Goal: Task Accomplishment & Management: Manage account settings

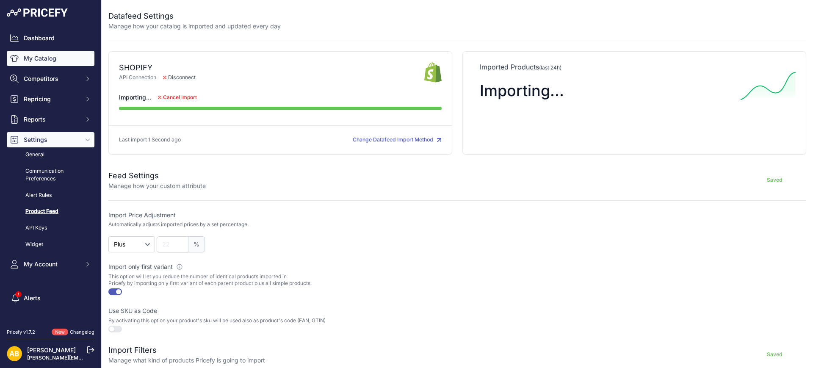
click at [52, 64] on link "My Catalog" at bounding box center [51, 58] width 88 height 15
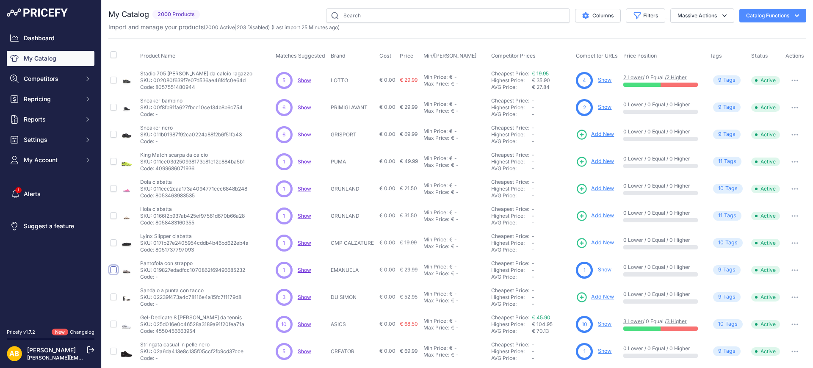
click at [112, 270] on input "checkbox" at bounding box center [113, 269] width 7 height 7
checkbox input "true"
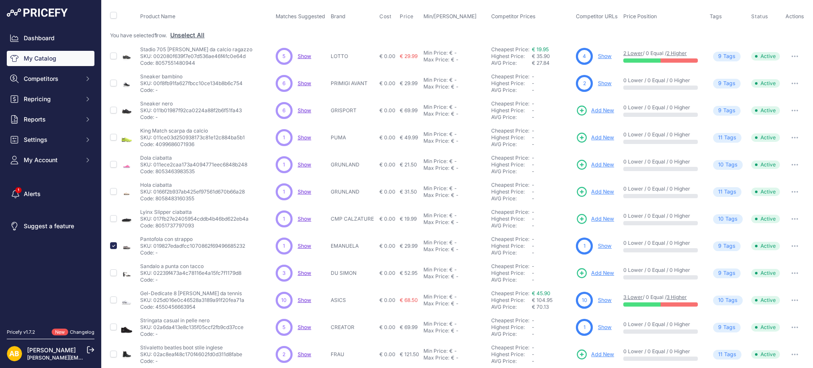
scroll to position [156, 0]
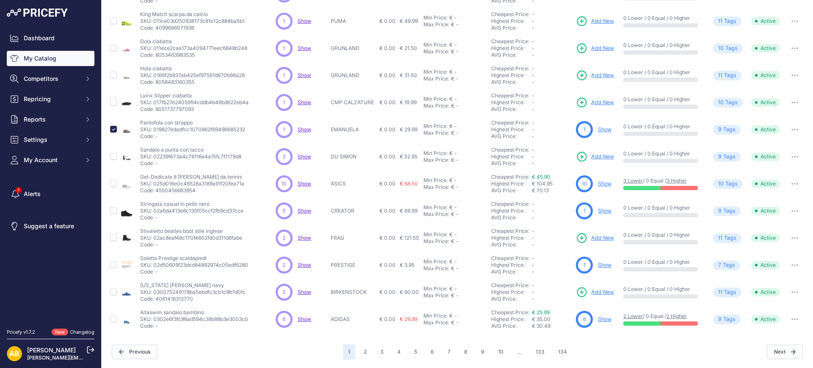
click at [787, 132] on button "button" at bounding box center [795, 130] width 17 height 12
click at [787, 131] on button "button" at bounding box center [795, 130] width 17 height 12
click at [773, 152] on button "Disable" at bounding box center [778, 148] width 54 height 14
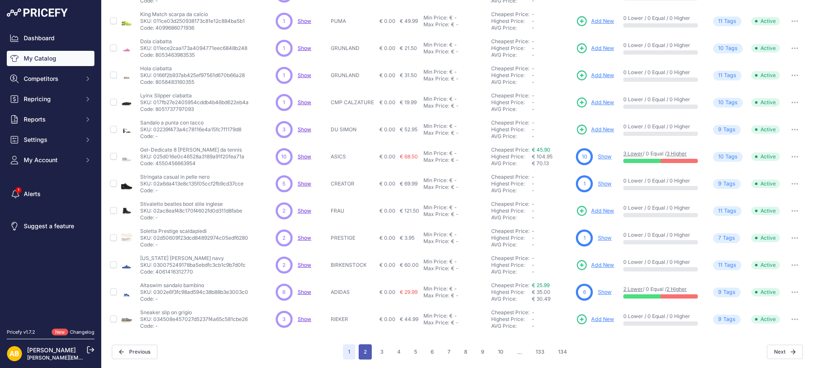
click at [363, 353] on button "2" at bounding box center [365, 351] width 13 height 15
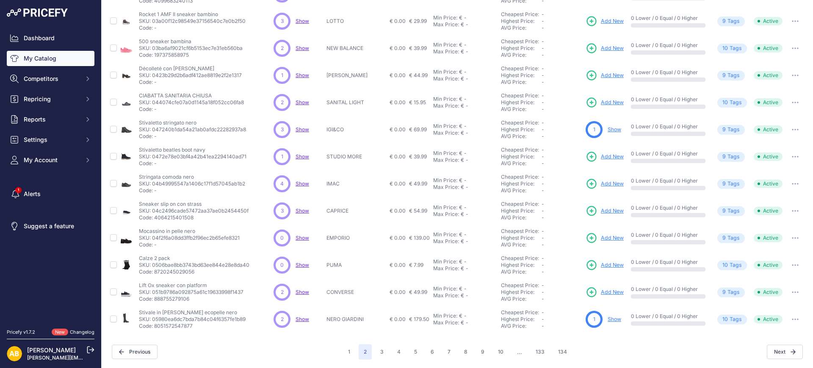
scroll to position [156, 0]
click at [114, 155] on input "checkbox" at bounding box center [113, 156] width 7 height 7
checkbox input "true"
click at [114, 74] on input "checkbox" at bounding box center [113, 75] width 7 height 7
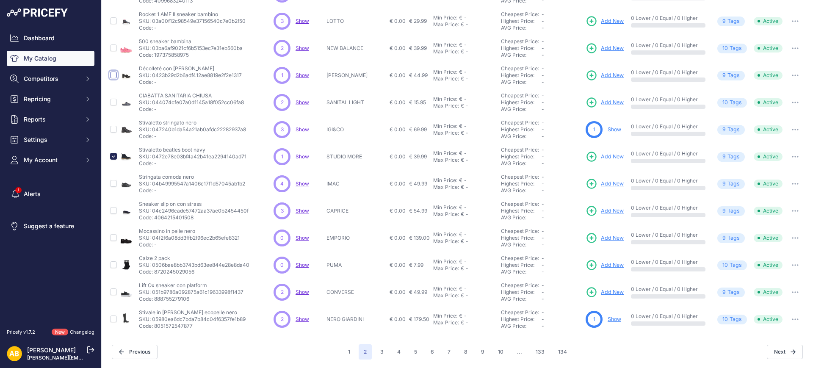
checkbox input "true"
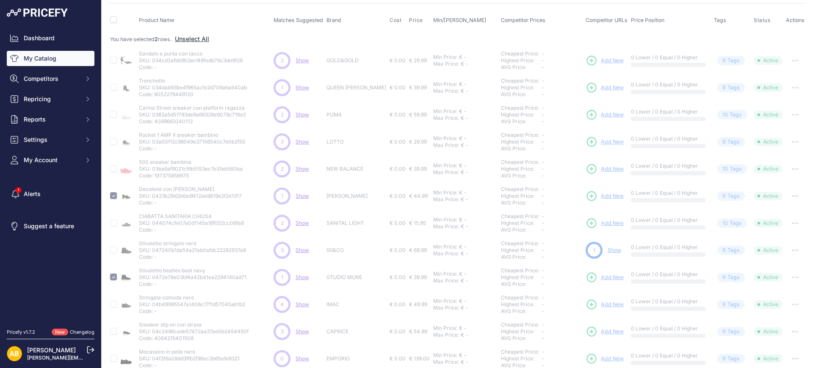
scroll to position [19, 0]
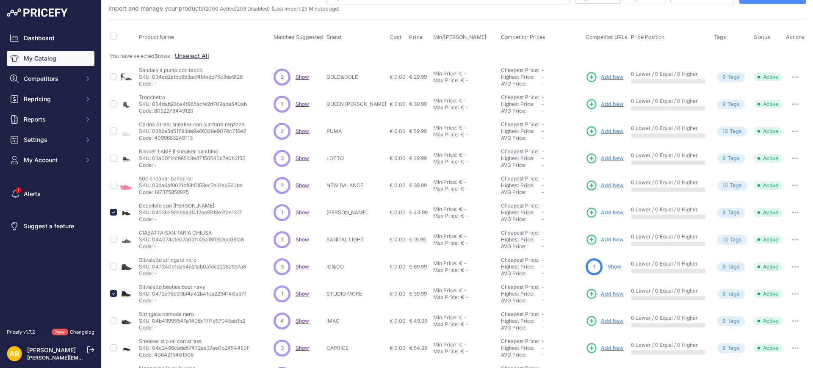
click at [117, 125] on td at bounding box center [113, 131] width 10 height 27
click at [116, 103] on input "checkbox" at bounding box center [113, 103] width 7 height 7
checkbox input "true"
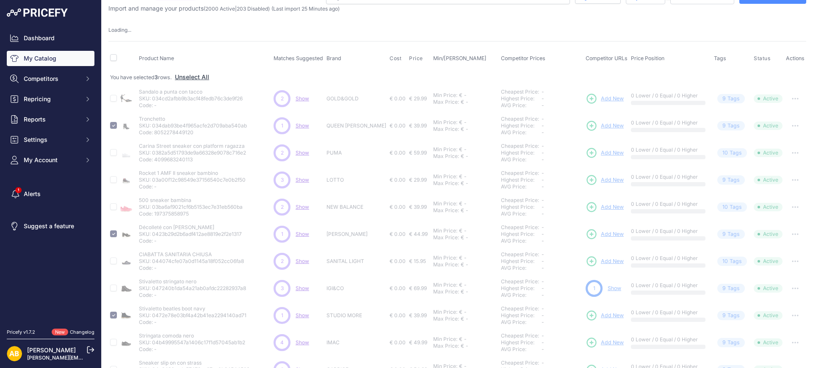
scroll to position [178, 0]
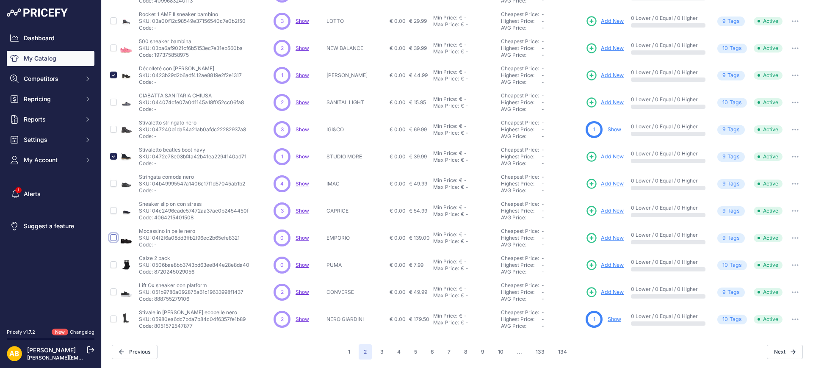
click at [115, 237] on input "checkbox" at bounding box center [113, 237] width 7 height 7
checkbox input "true"
click at [377, 355] on button "3" at bounding box center [382, 351] width 14 height 15
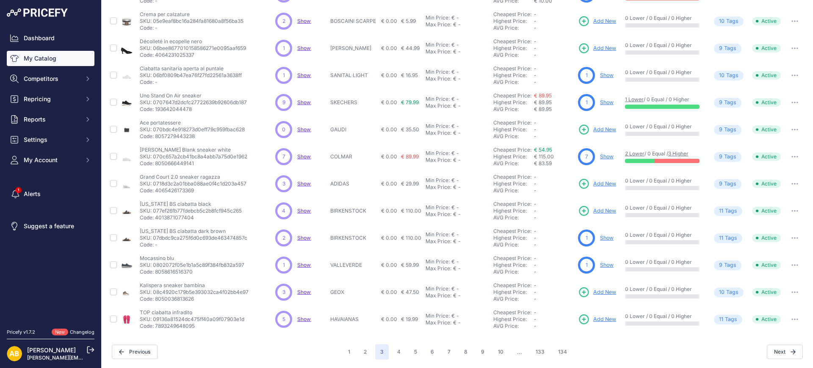
scroll to position [156, 0]
click at [112, 76] on input "checkbox" at bounding box center [113, 75] width 7 height 7
checkbox input "true"
click at [111, 47] on input "checkbox" at bounding box center [113, 47] width 7 height 7
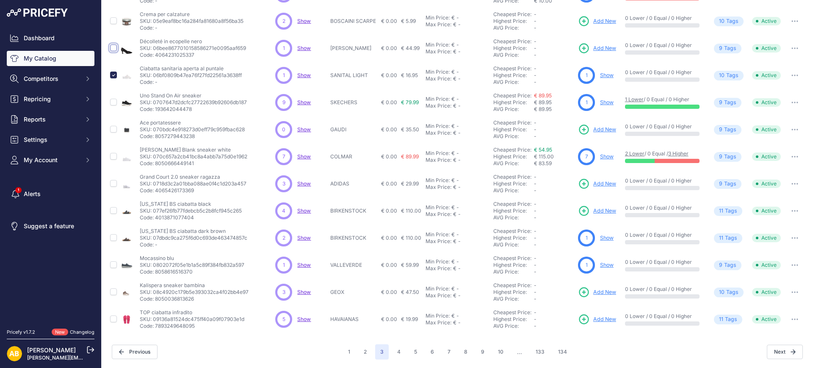
checkbox input "true"
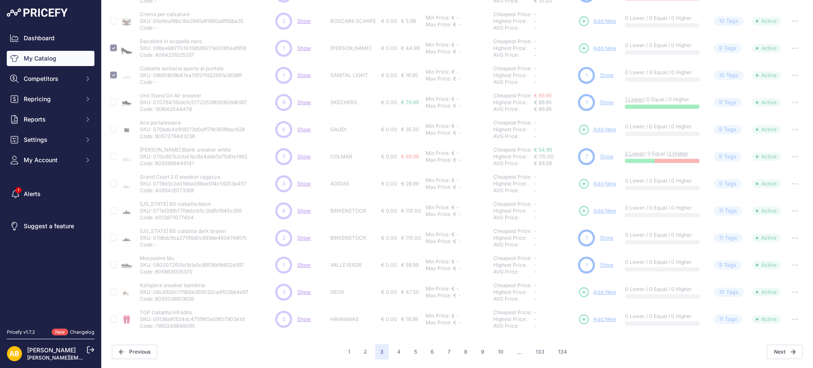
scroll to position [0, 0]
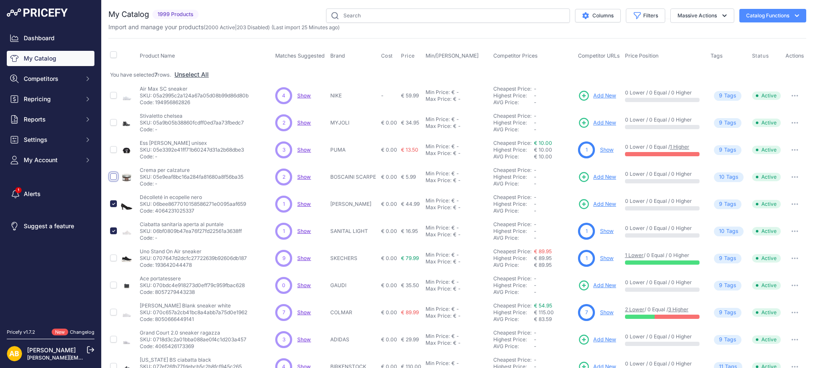
click at [116, 178] on input "checkbox" at bounding box center [113, 176] width 7 height 7
checkbox input "true"
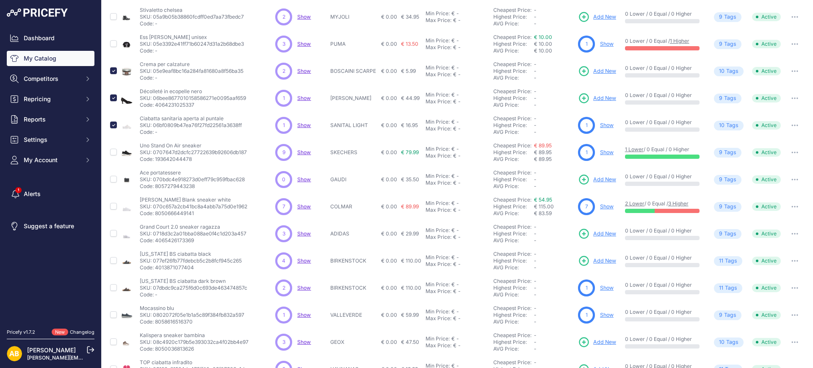
scroll to position [156, 0]
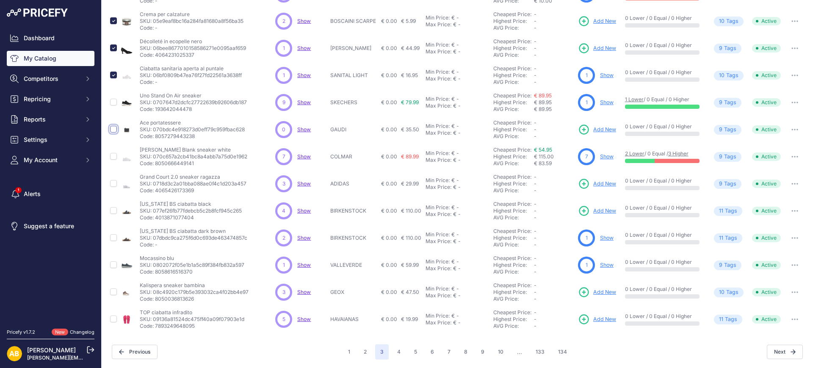
click at [116, 130] on input "checkbox" at bounding box center [113, 129] width 7 height 7
checkbox input "true"
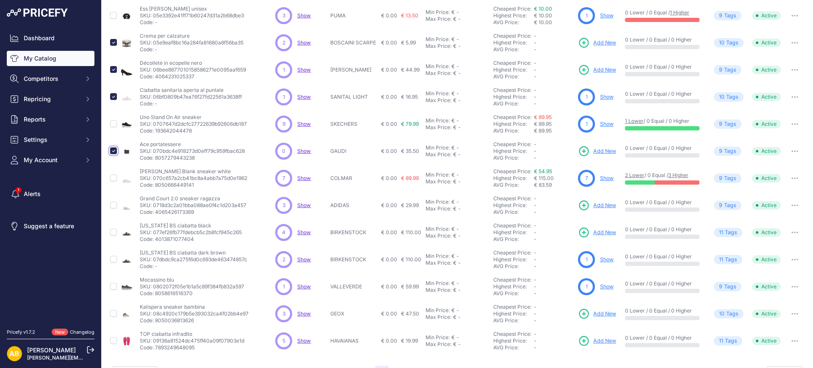
scroll to position [178, 0]
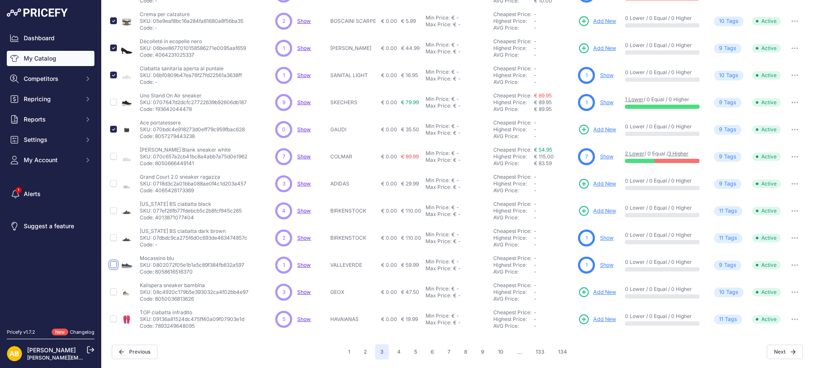
click at [113, 266] on input "checkbox" at bounding box center [113, 264] width 7 height 7
checkbox input "true"
click at [115, 319] on input "checkbox" at bounding box center [113, 319] width 7 height 7
checkbox input "true"
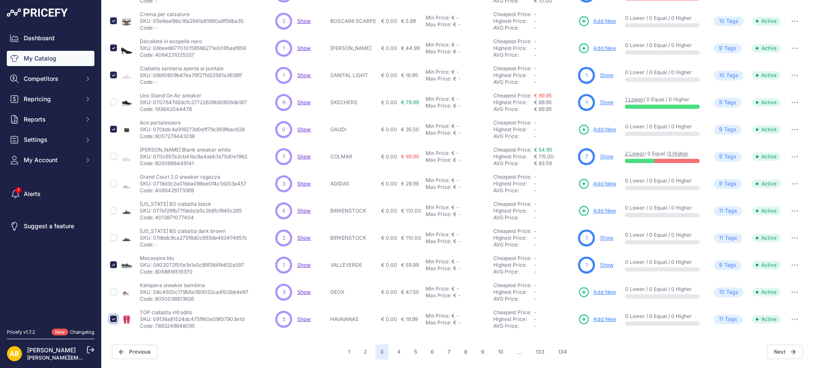
scroll to position [178, 0]
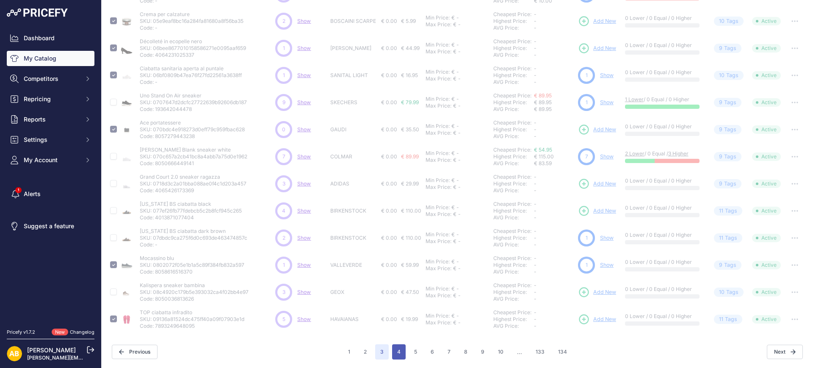
click at [401, 355] on button "4" at bounding box center [399, 351] width 14 height 15
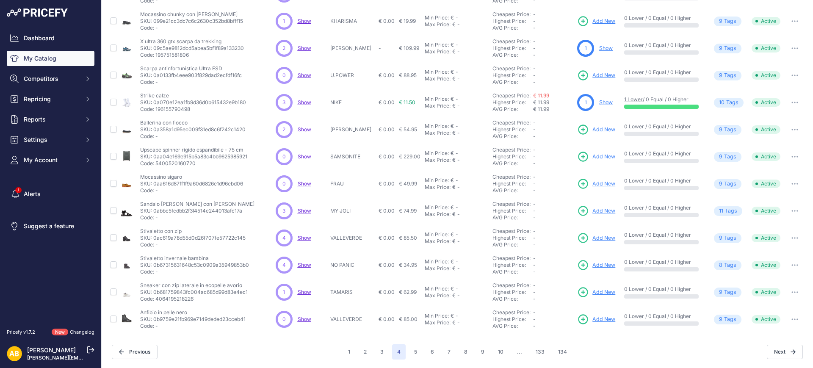
scroll to position [156, 0]
click at [114, 318] on input "checkbox" at bounding box center [113, 319] width 7 height 7
checkbox input "true"
click at [114, 185] on input "checkbox" at bounding box center [113, 183] width 7 height 7
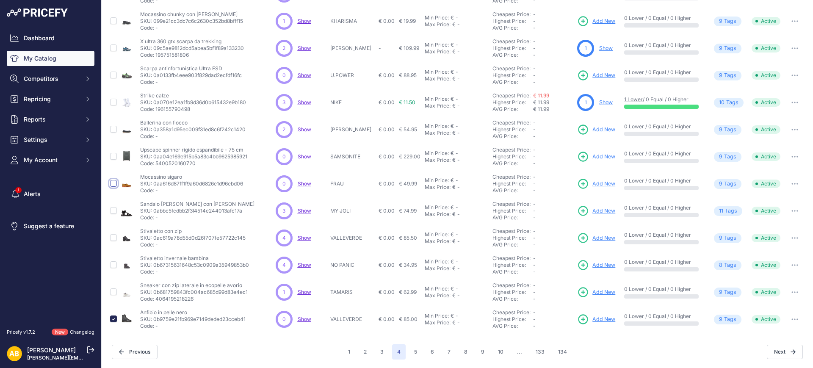
checkbox input "true"
click at [113, 128] on input "checkbox" at bounding box center [113, 129] width 7 height 7
checkbox input "true"
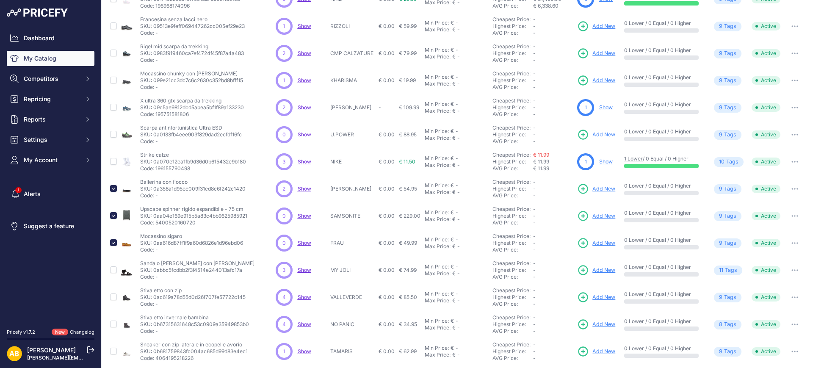
scroll to position [0, 0]
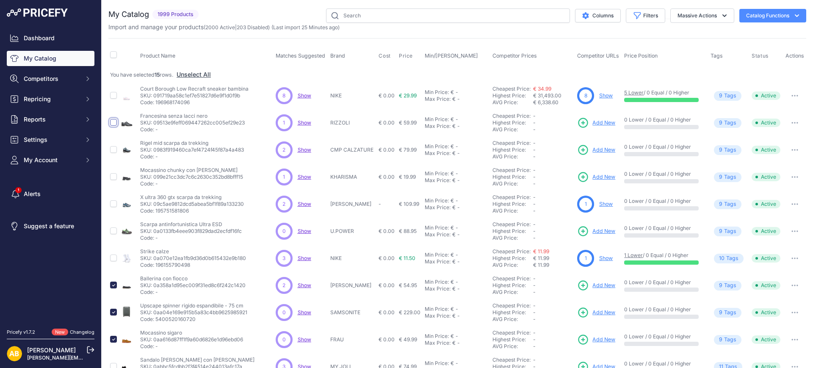
click at [114, 120] on input "checkbox" at bounding box center [113, 122] width 7 height 7
checkbox input "true"
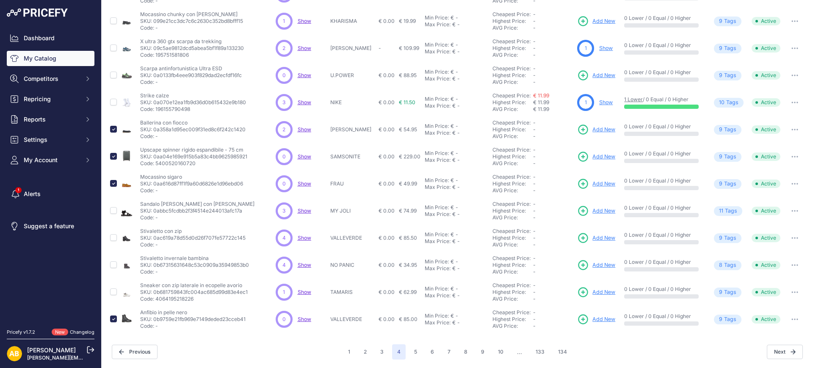
scroll to position [156, 0]
click at [111, 291] on input "checkbox" at bounding box center [113, 292] width 7 height 7
checkbox input "true"
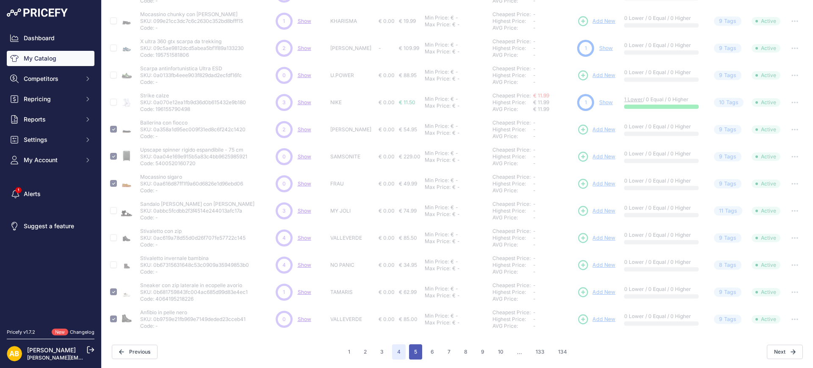
click at [413, 348] on button "5" at bounding box center [415, 351] width 13 height 15
click at [409, 347] on button "5" at bounding box center [415, 351] width 13 height 15
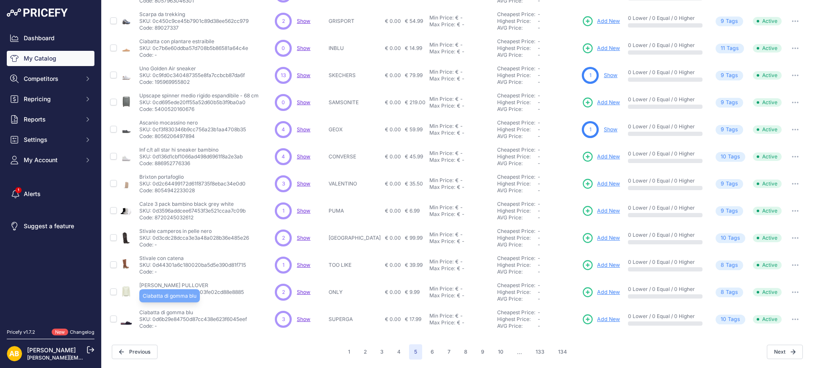
scroll to position [156, 0]
click at [113, 209] on input "checkbox" at bounding box center [113, 210] width 7 height 7
checkbox input "true"
click at [113, 103] on input "checkbox" at bounding box center [113, 102] width 7 height 7
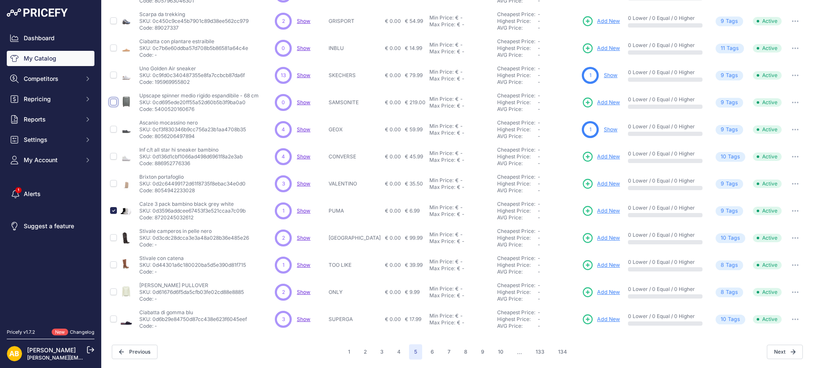
checkbox input "true"
click at [113, 47] on input "checkbox" at bounding box center [113, 47] width 7 height 7
checkbox input "true"
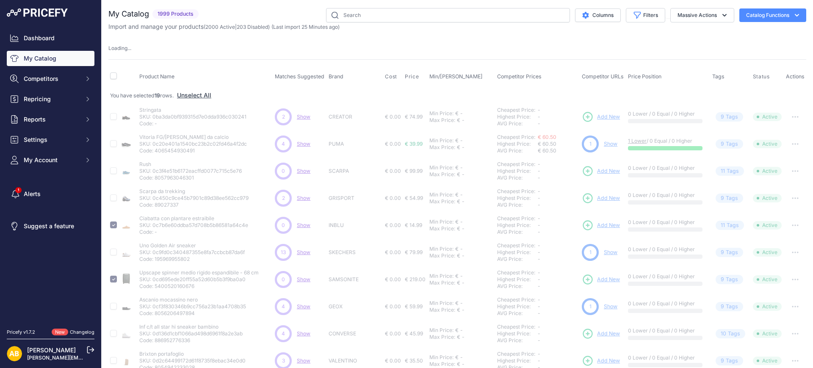
scroll to position [0, 0]
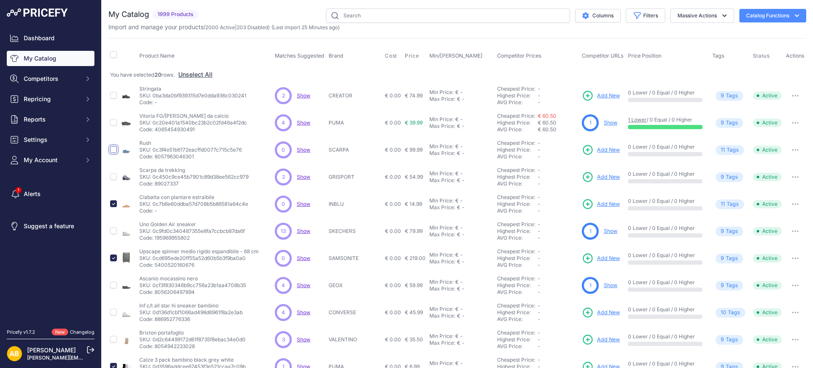
click at [114, 147] on input "checkbox" at bounding box center [113, 149] width 7 height 7
checkbox input "true"
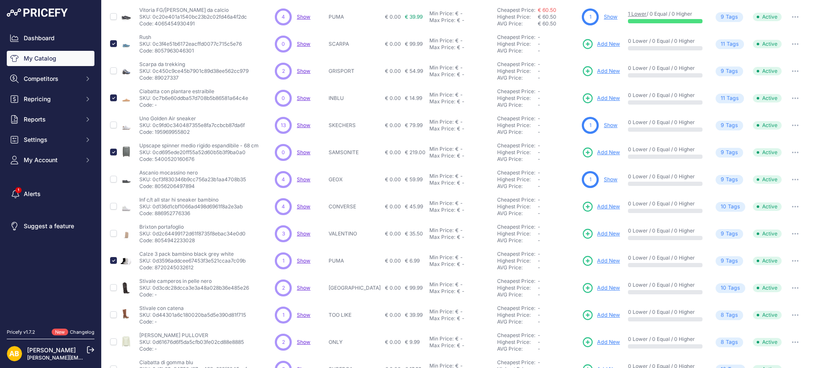
scroll to position [156, 0]
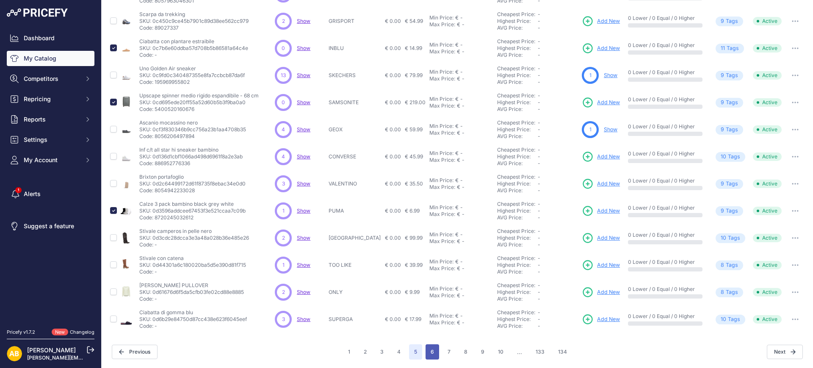
click at [428, 345] on button "6" at bounding box center [433, 351] width 14 height 15
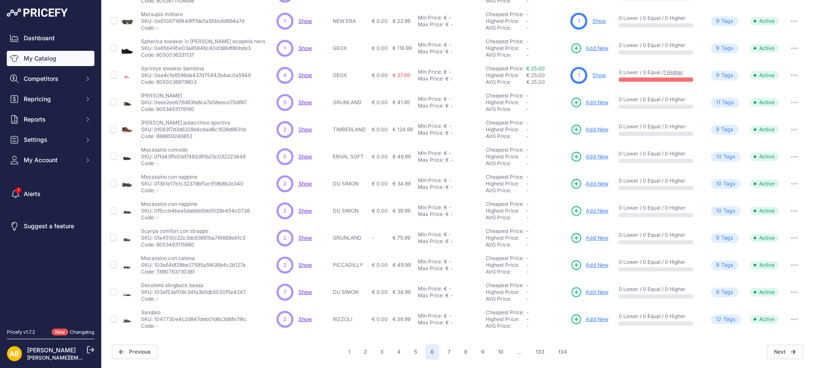
scroll to position [156, 0]
click at [114, 47] on input "checkbox" at bounding box center [113, 47] width 7 height 7
checkbox input "true"
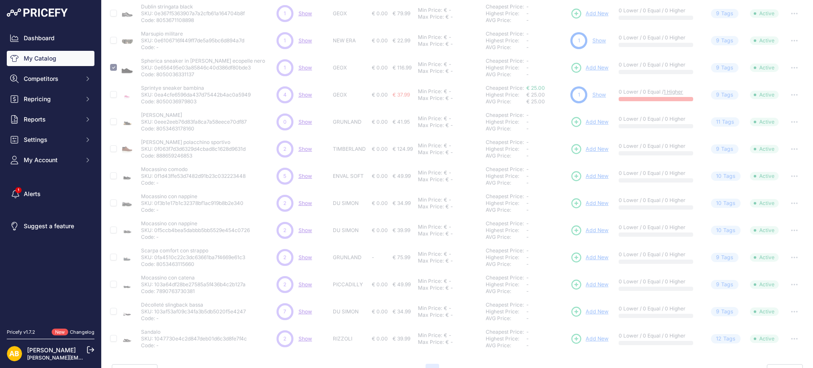
scroll to position [125, 0]
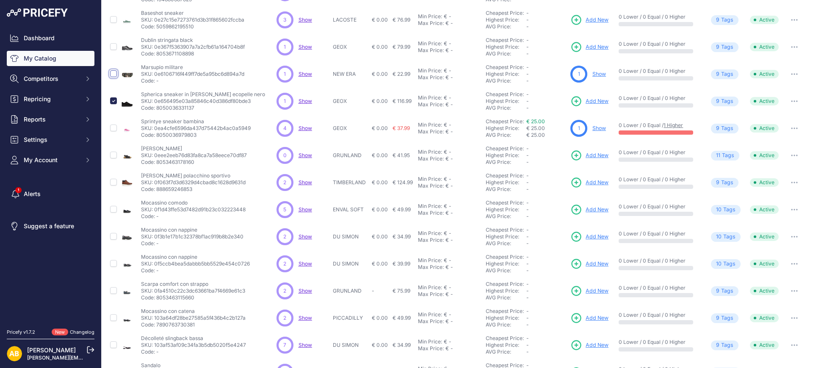
click at [111, 72] on input "checkbox" at bounding box center [113, 73] width 7 height 7
checkbox input "true"
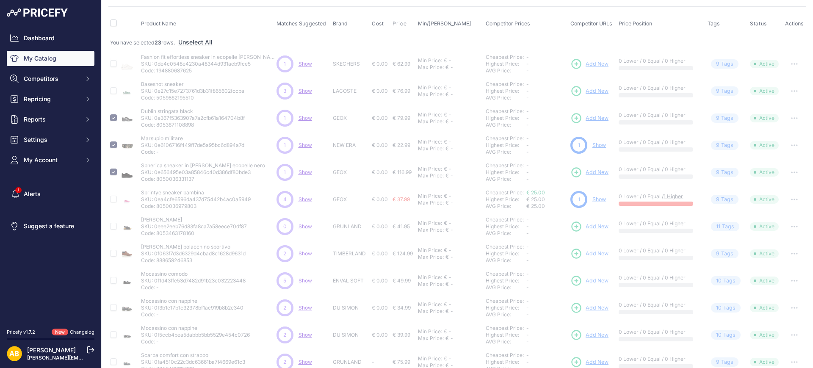
scroll to position [0, 0]
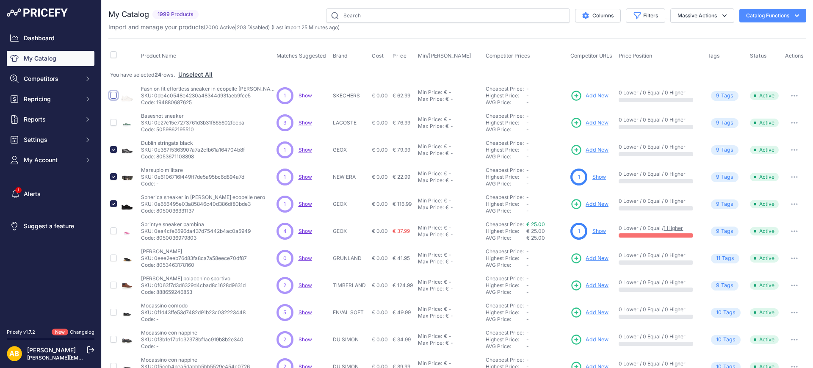
click at [114, 94] on input "checkbox" at bounding box center [113, 95] width 7 height 7
checkbox input "true"
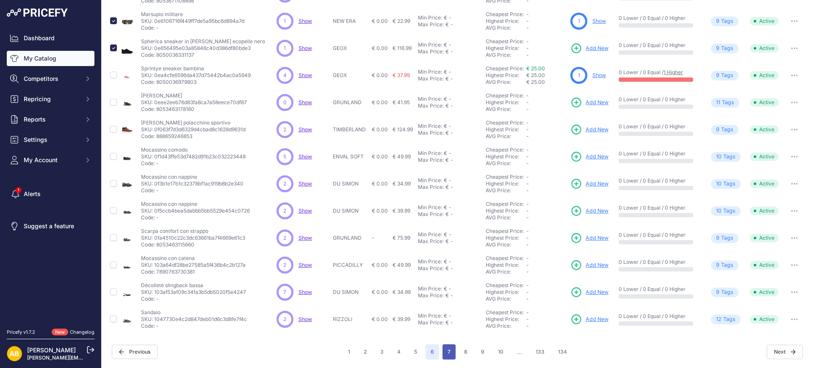
click at [443, 347] on button "7" at bounding box center [449, 351] width 13 height 15
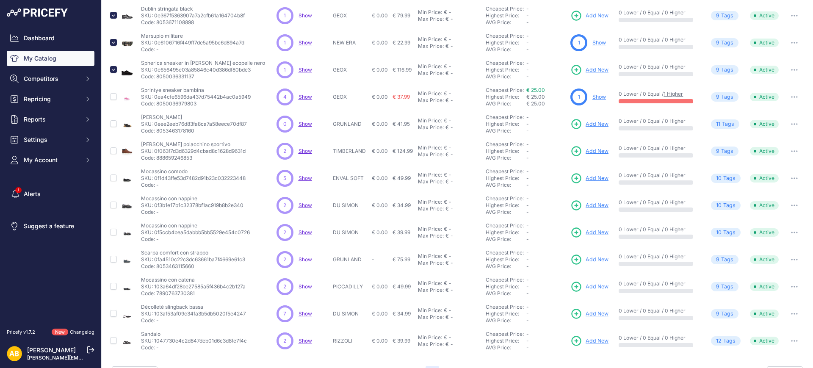
scroll to position [178, 0]
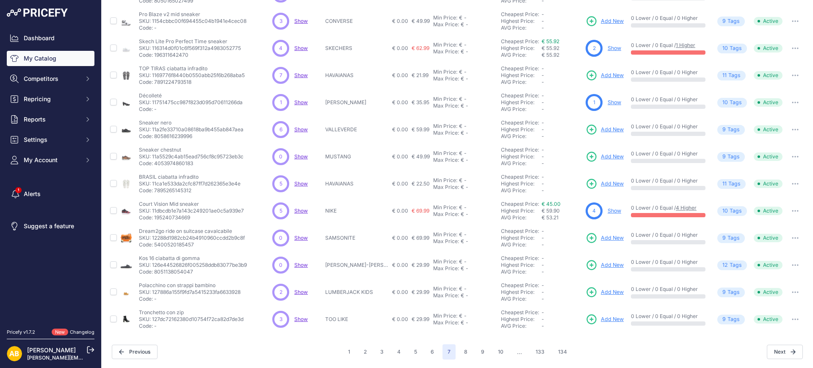
scroll to position [156, 0]
click at [113, 237] on input "checkbox" at bounding box center [113, 237] width 7 height 7
checkbox input "true"
click at [111, 158] on input "checkbox" at bounding box center [113, 156] width 7 height 7
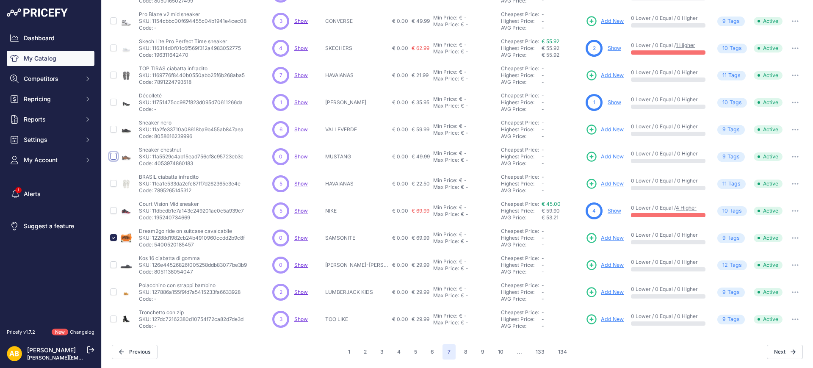
checkbox input "true"
click at [114, 103] on input "checkbox" at bounding box center [113, 102] width 7 height 7
checkbox input "true"
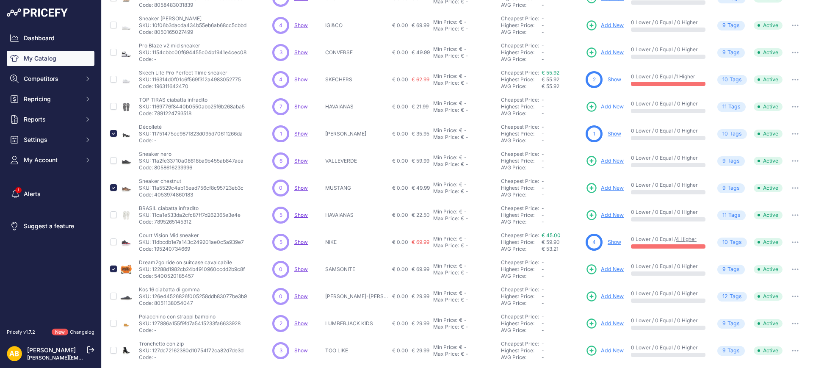
scroll to position [50, 0]
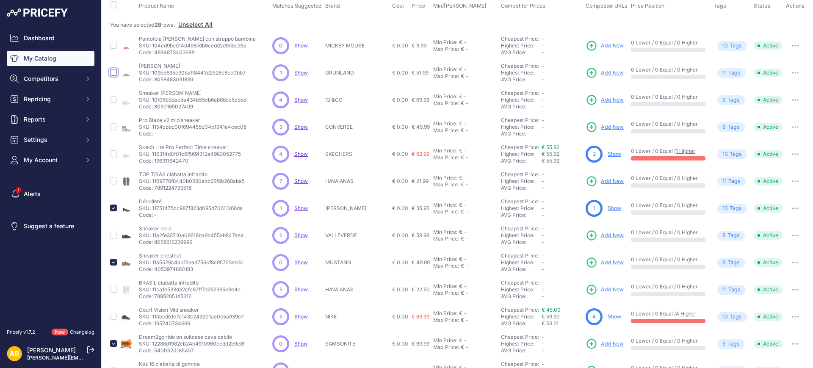
click at [112, 72] on input "checkbox" at bounding box center [113, 72] width 7 height 7
checkbox input "true"
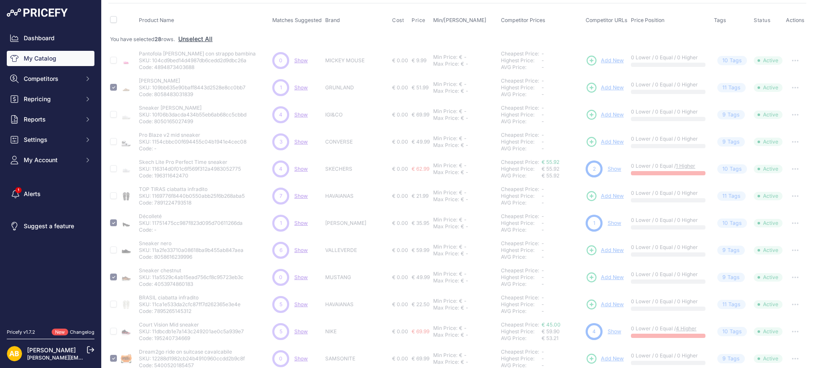
scroll to position [19, 0]
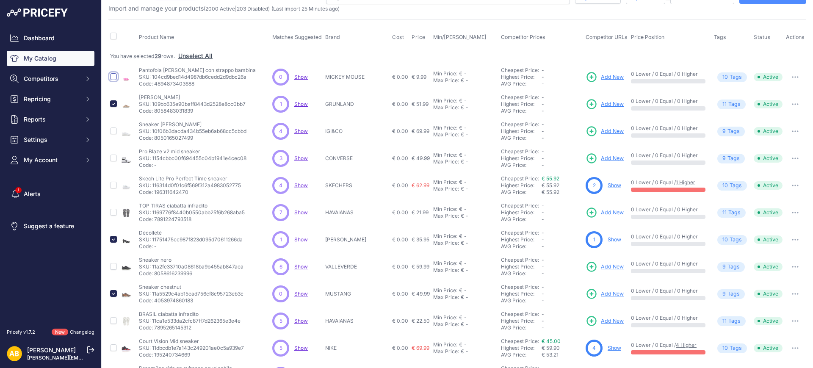
drag, startPoint x: 115, startPoint y: 75, endPoint x: 124, endPoint y: 91, distance: 18.4
click at [115, 75] on input "checkbox" at bounding box center [113, 76] width 7 height 7
checkbox input "true"
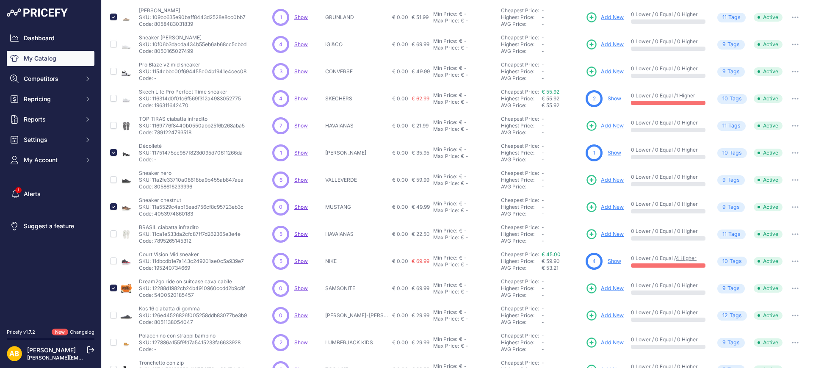
scroll to position [156, 0]
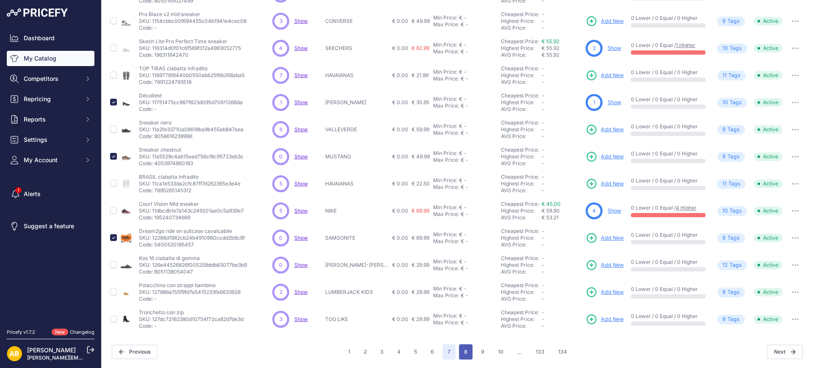
click at [459, 355] on button "8" at bounding box center [466, 351] width 14 height 15
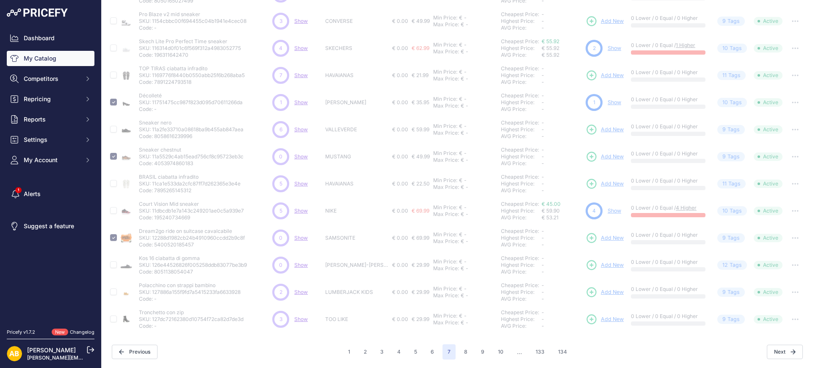
scroll to position [156, 0]
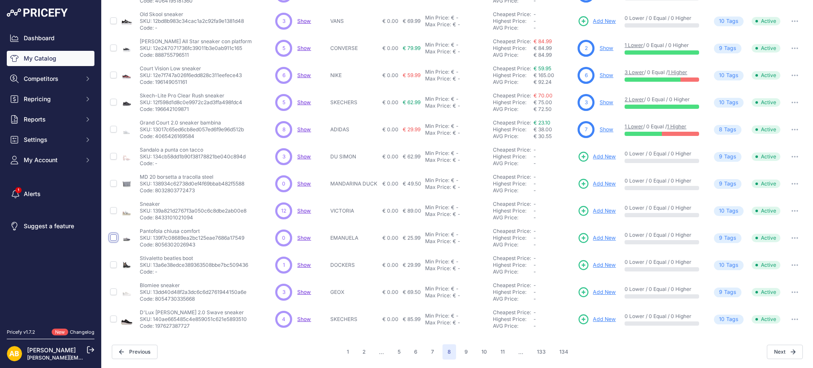
click at [111, 236] on input "checkbox" at bounding box center [113, 237] width 7 height 7
checkbox input "true"
click at [112, 184] on input "checkbox" at bounding box center [113, 183] width 7 height 7
checkbox input "true"
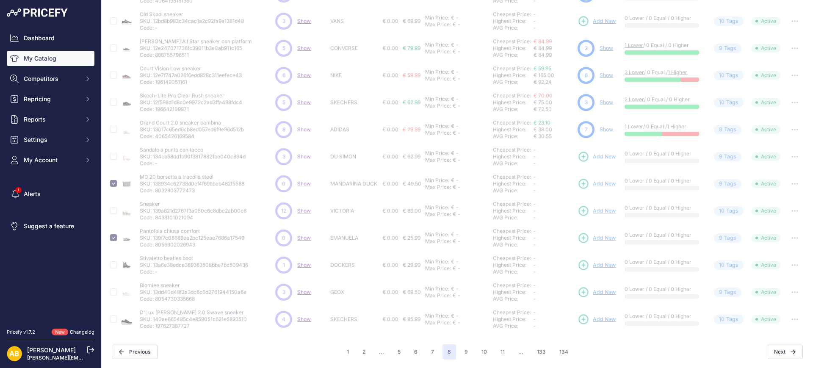
scroll to position [19, 0]
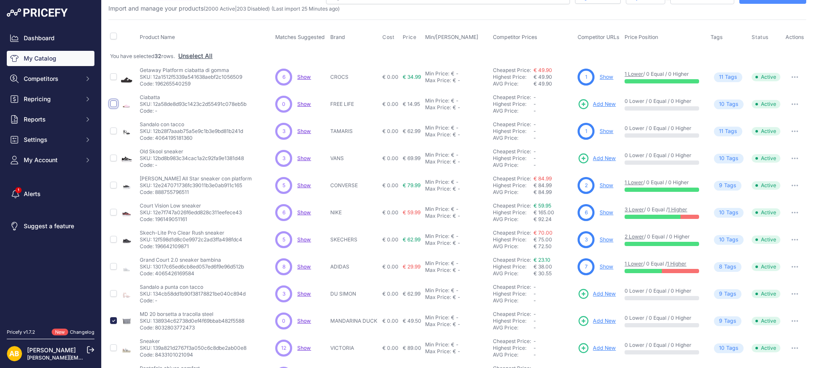
click at [114, 103] on input "checkbox" at bounding box center [113, 103] width 7 height 7
checkbox input "true"
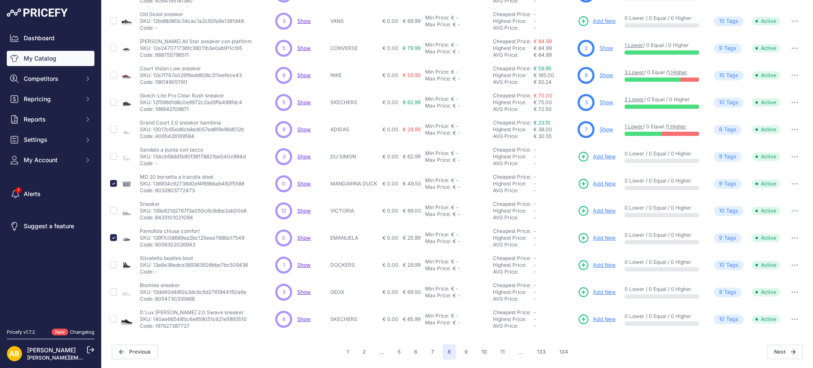
scroll to position [156, 0]
click at [113, 263] on input "checkbox" at bounding box center [113, 264] width 7 height 7
checkbox input "true"
click at [462, 350] on button "9" at bounding box center [467, 351] width 14 height 15
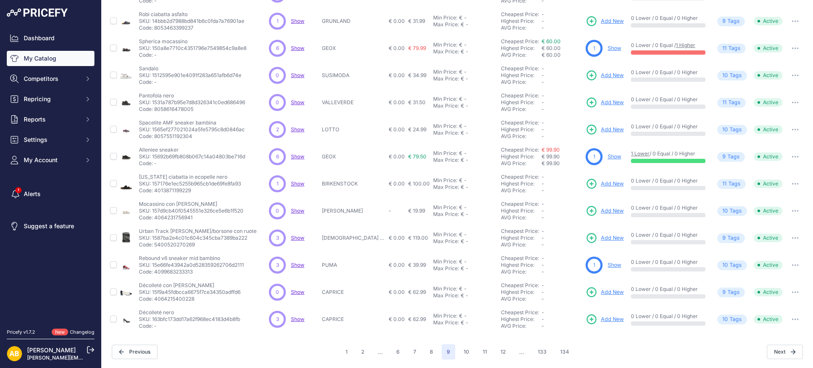
scroll to position [156, 0]
click at [111, 294] on input "checkbox" at bounding box center [113, 292] width 7 height 7
checkbox input "true"
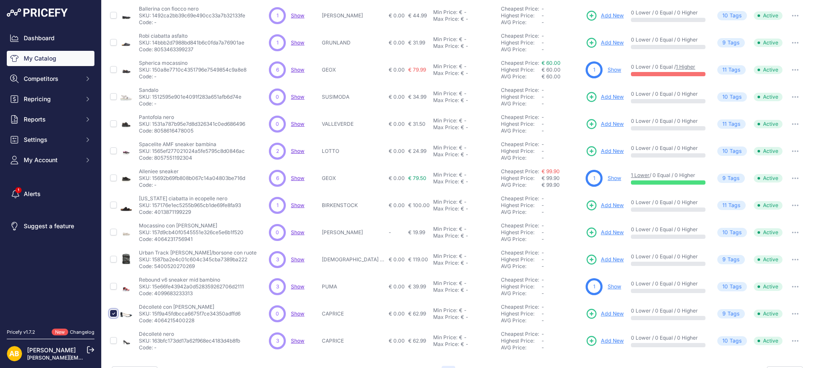
scroll to position [178, 0]
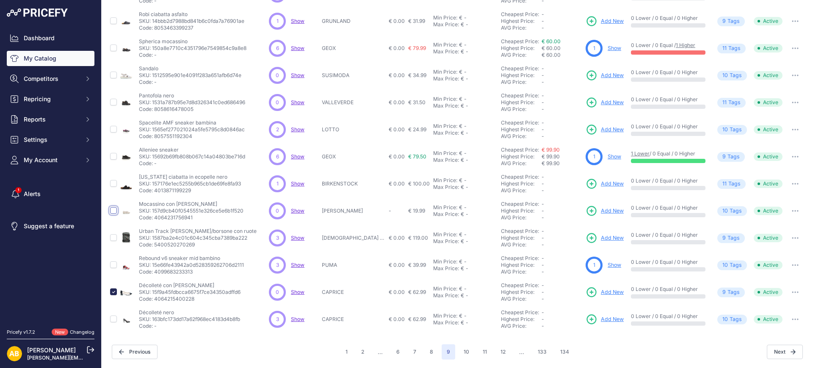
click at [114, 211] on input "checkbox" at bounding box center [113, 210] width 7 height 7
checkbox input "true"
click at [114, 183] on input "checkbox" at bounding box center [113, 183] width 7 height 7
checkbox input "true"
click at [115, 103] on input "checkbox" at bounding box center [113, 102] width 7 height 7
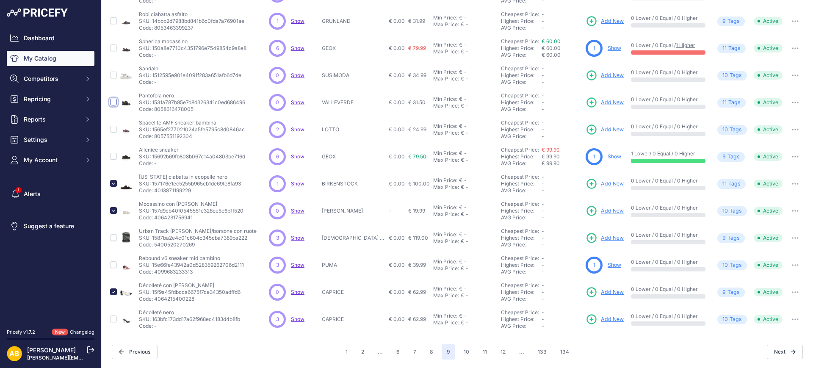
checkbox input "true"
click at [116, 21] on input "checkbox" at bounding box center [113, 20] width 7 height 7
checkbox input "true"
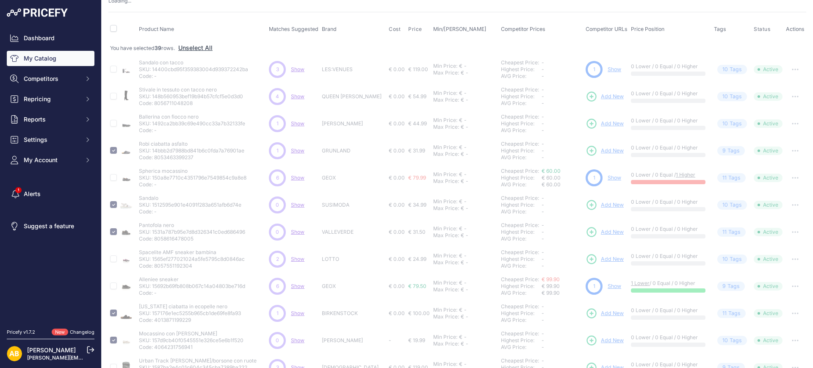
scroll to position [0, 0]
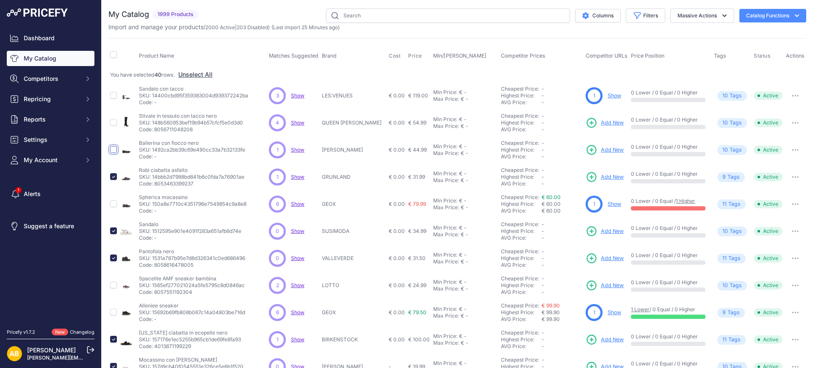
click at [115, 150] on input "checkbox" at bounding box center [113, 149] width 7 height 7
checkbox input "true"
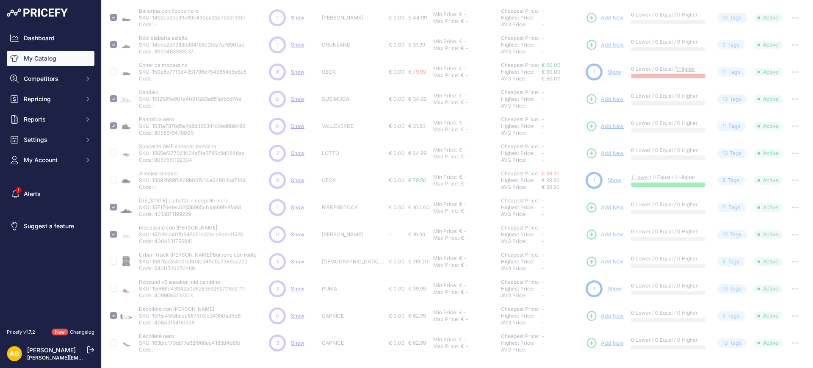
scroll to position [178, 0]
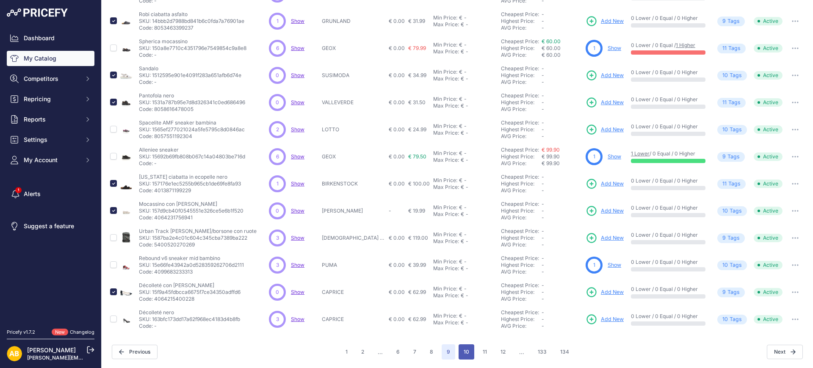
click at [459, 348] on button "10" at bounding box center [467, 351] width 16 height 15
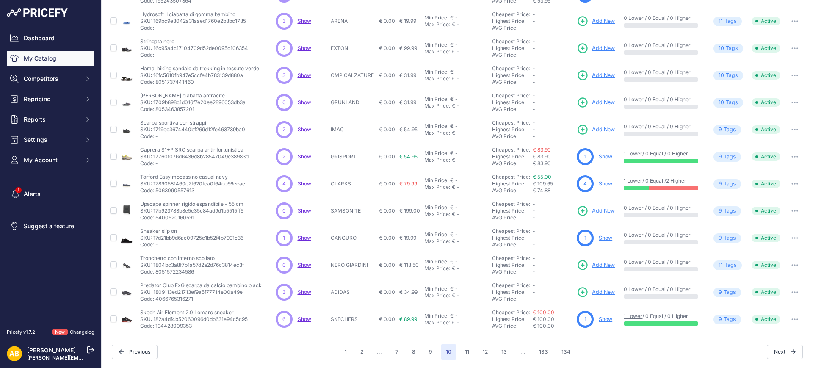
scroll to position [156, 0]
click at [111, 265] on input "checkbox" at bounding box center [113, 264] width 7 height 7
checkbox input "true"
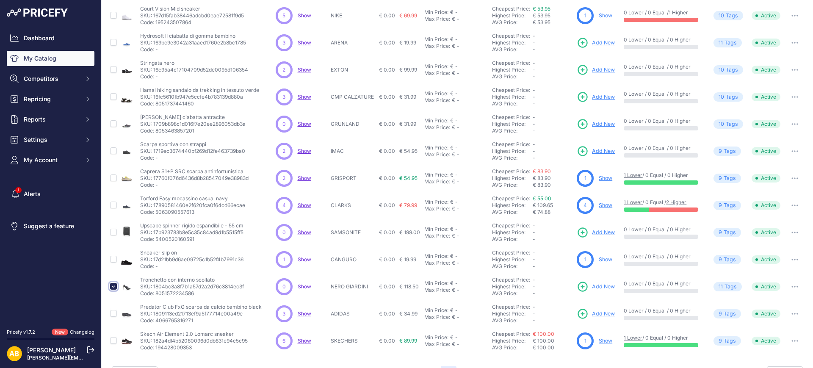
scroll to position [178, 0]
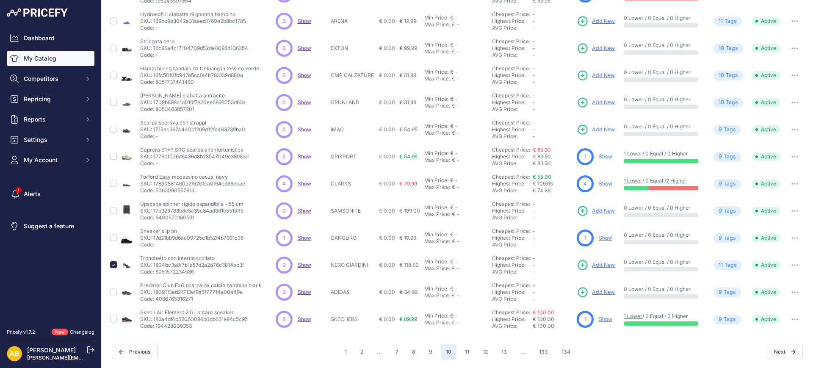
click at [113, 239] on input "checkbox" at bounding box center [113, 237] width 7 height 7
checkbox input "true"
click at [114, 209] on input "checkbox" at bounding box center [113, 210] width 7 height 7
checkbox input "true"
click at [113, 100] on input "checkbox" at bounding box center [113, 102] width 7 height 7
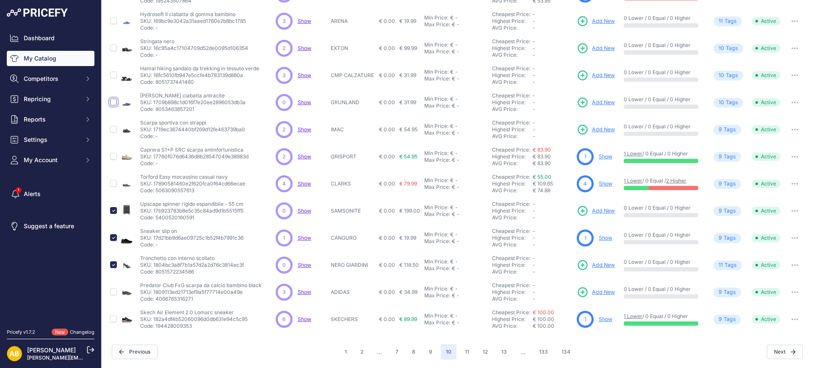
checkbox input "true"
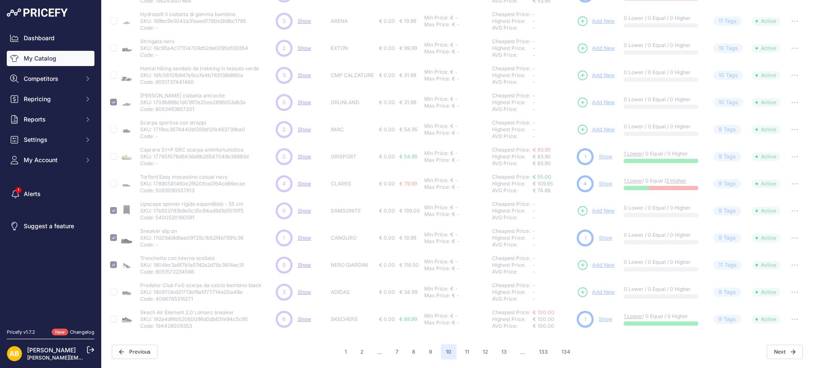
scroll to position [19, 0]
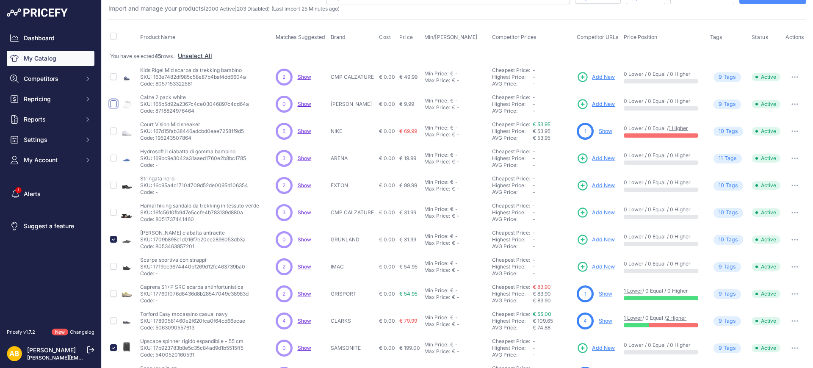
drag, startPoint x: 113, startPoint y: 105, endPoint x: 114, endPoint y: 116, distance: 11.0
click at [113, 105] on input "checkbox" at bounding box center [113, 103] width 7 height 7
checkbox input "true"
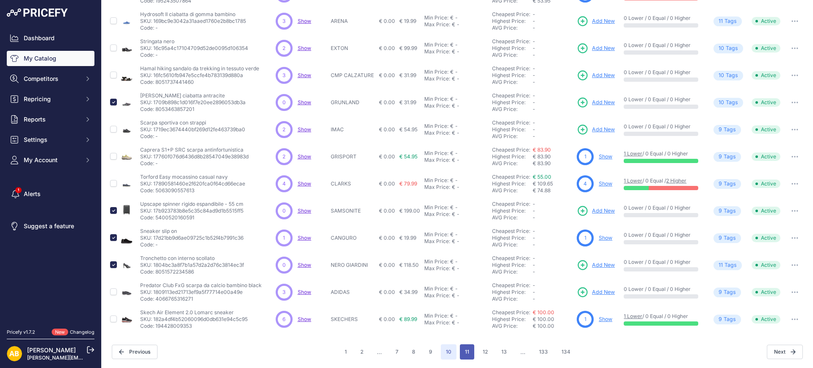
click at [468, 352] on button "11" at bounding box center [467, 351] width 14 height 15
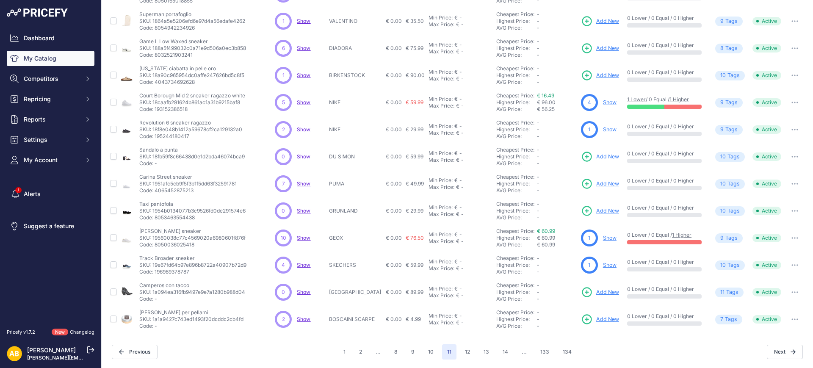
scroll to position [156, 0]
click at [116, 289] on input "checkbox" at bounding box center [113, 292] width 7 height 7
checkbox input "true"
click at [111, 155] on input "checkbox" at bounding box center [113, 156] width 7 height 7
checkbox input "true"
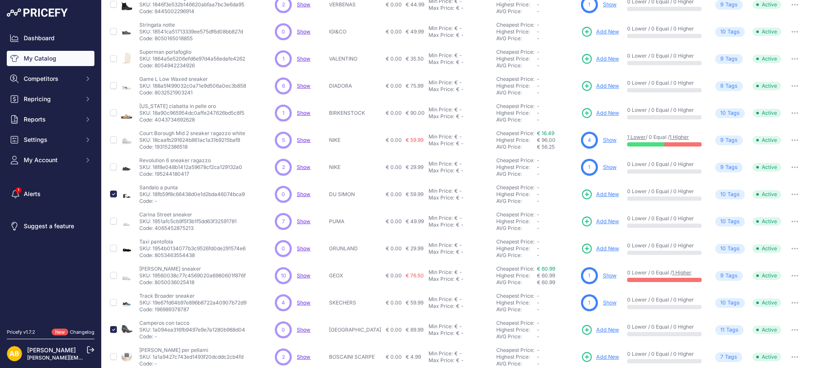
scroll to position [50, 0]
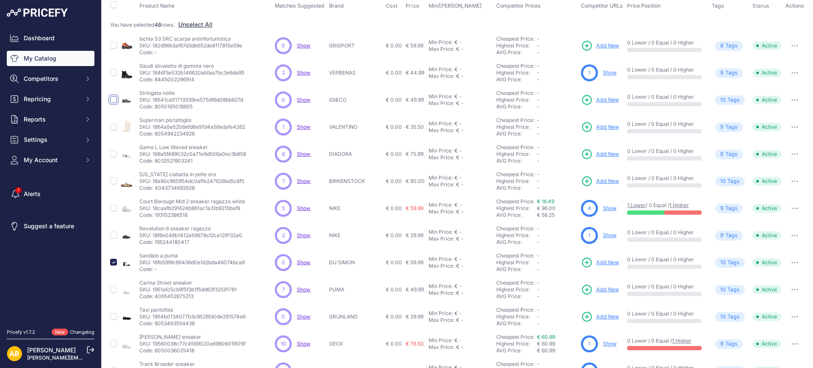
click at [114, 98] on input "checkbox" at bounding box center [113, 99] width 7 height 7
checkbox input "true"
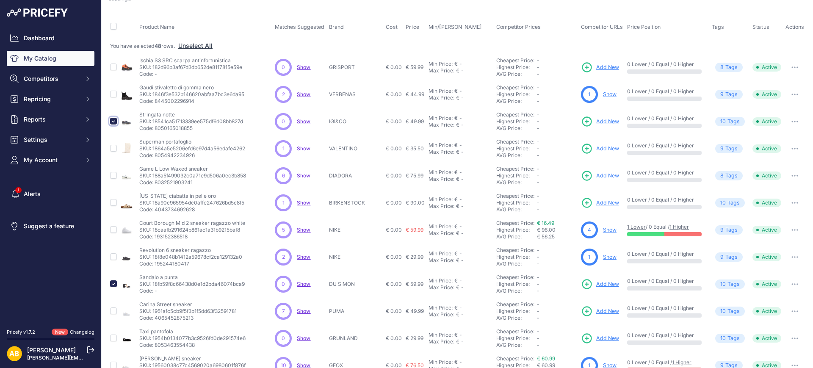
scroll to position [72, 0]
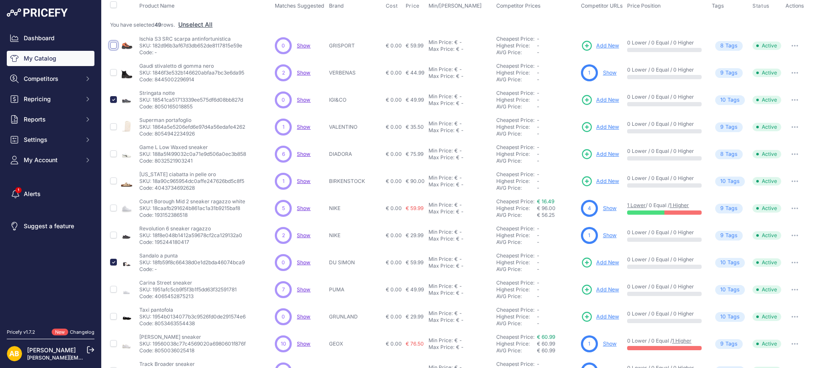
click at [115, 44] on input "checkbox" at bounding box center [113, 45] width 7 height 7
checkbox input "true"
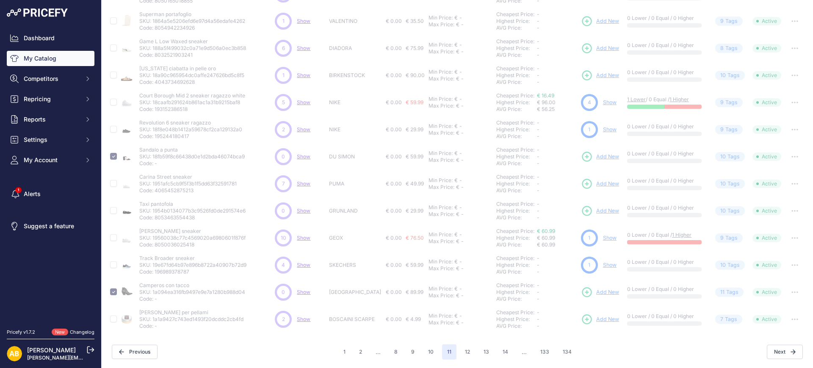
scroll to position [156, 0]
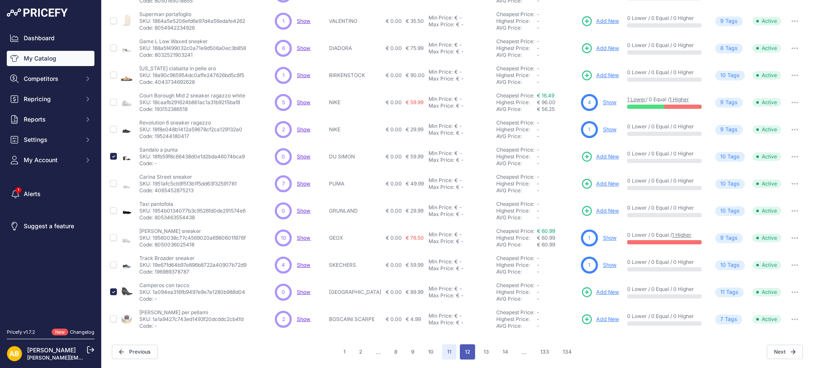
click at [462, 352] on button "12" at bounding box center [467, 351] width 15 height 15
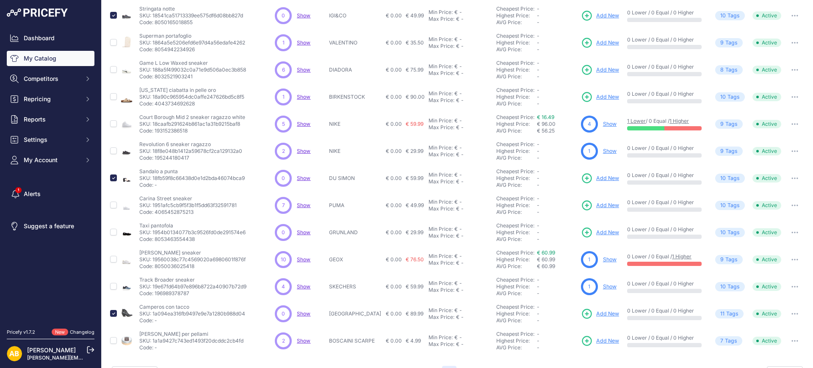
scroll to position [178, 0]
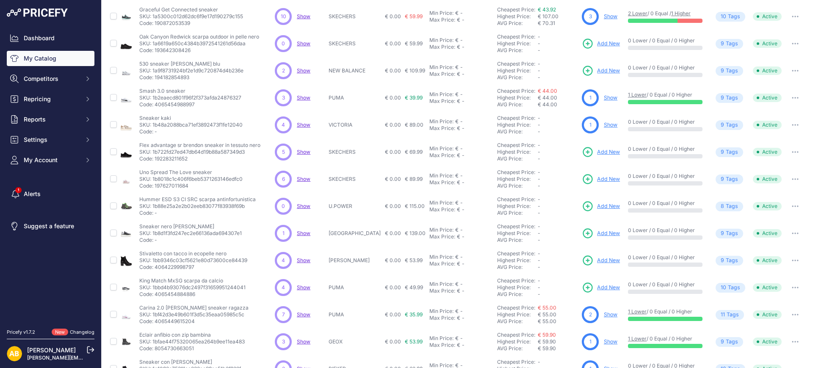
scroll to position [50, 0]
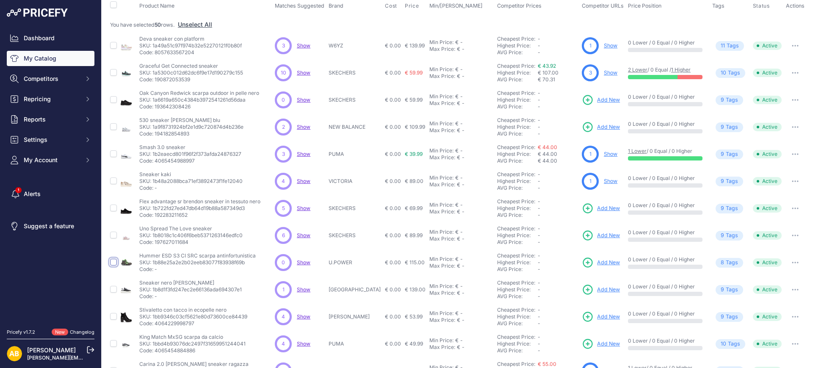
click at [114, 261] on input "checkbox" at bounding box center [113, 262] width 7 height 7
checkbox input "true"
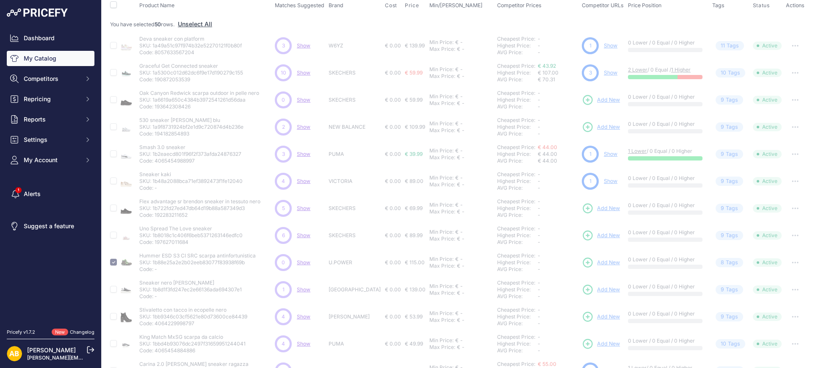
scroll to position [178, 0]
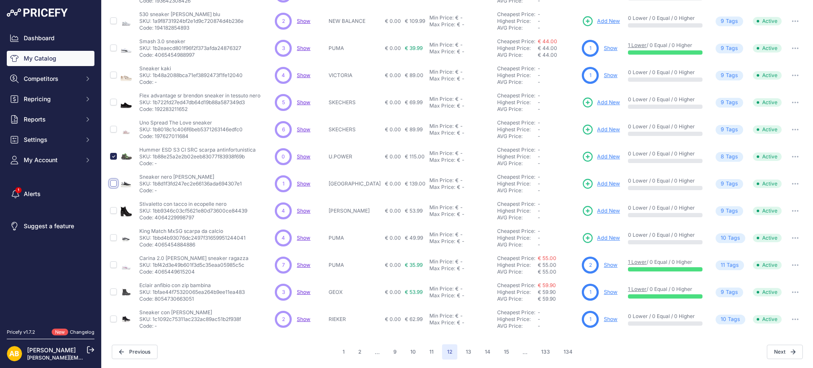
click at [114, 184] on input "checkbox" at bounding box center [113, 183] width 7 height 7
checkbox input "true"
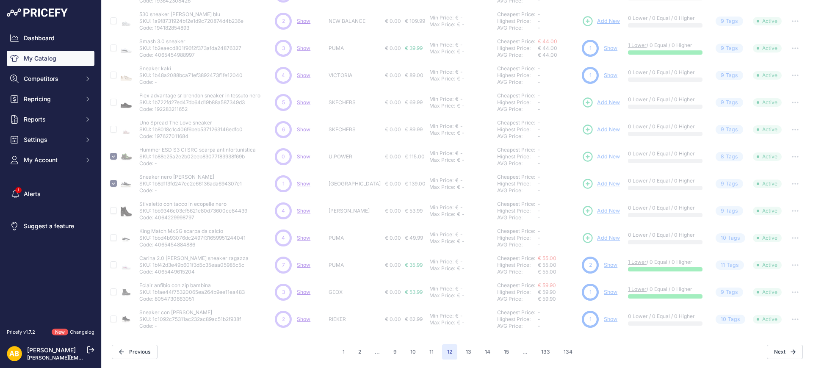
scroll to position [0, 0]
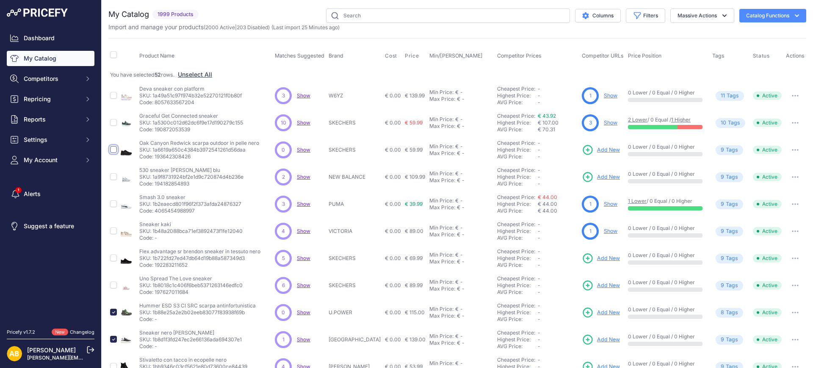
click at [113, 150] on input "checkbox" at bounding box center [113, 149] width 7 height 7
checkbox input "true"
click at [115, 149] on input "checkbox" at bounding box center [113, 149] width 7 height 7
checkbox input "false"
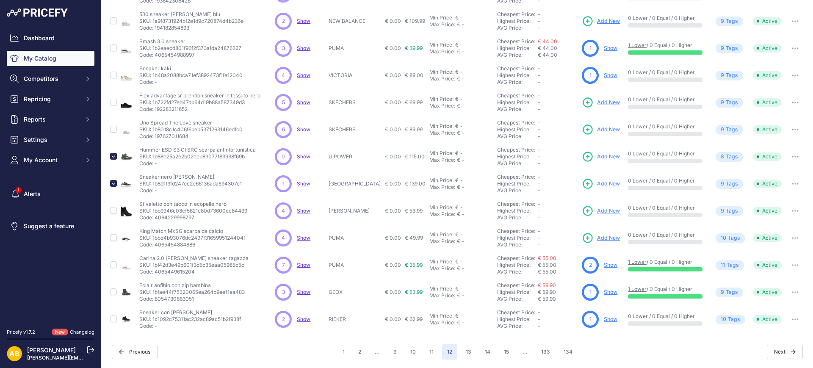
scroll to position [156, 0]
click at [461, 347] on button "13" at bounding box center [469, 351] width 16 height 15
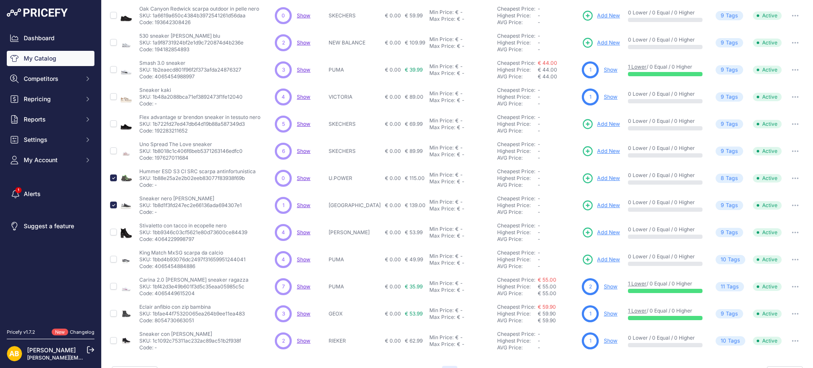
scroll to position [178, 0]
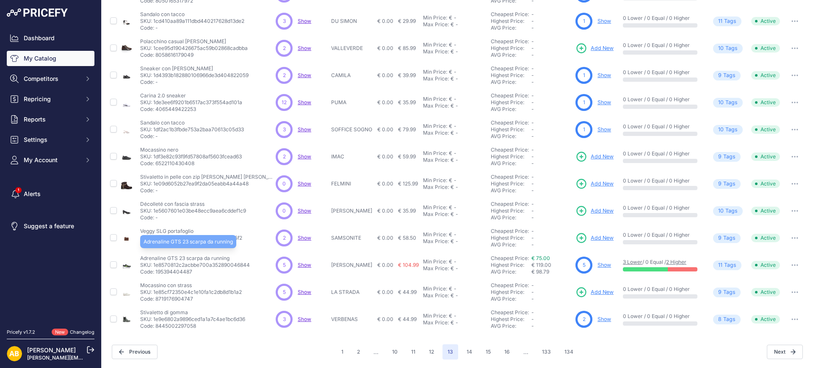
scroll to position [156, 0]
click at [114, 211] on input "checkbox" at bounding box center [113, 210] width 7 height 7
checkbox input "true"
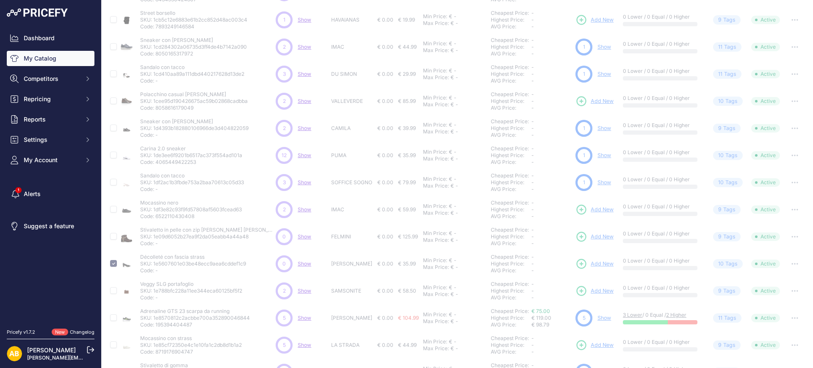
scroll to position [103, 0]
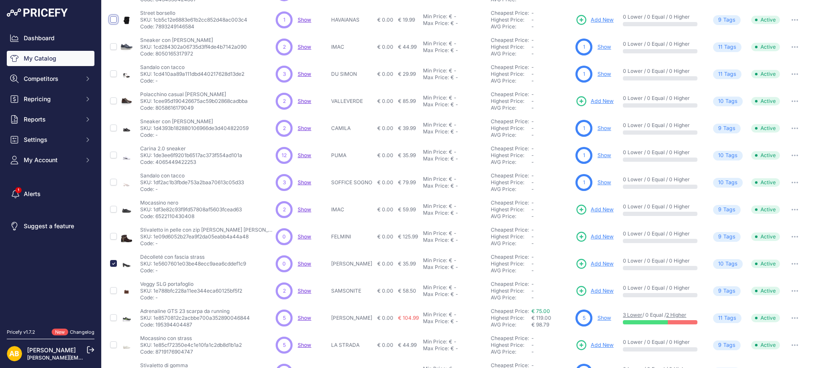
click at [114, 18] on input "checkbox" at bounding box center [113, 19] width 7 height 7
checkbox input "true"
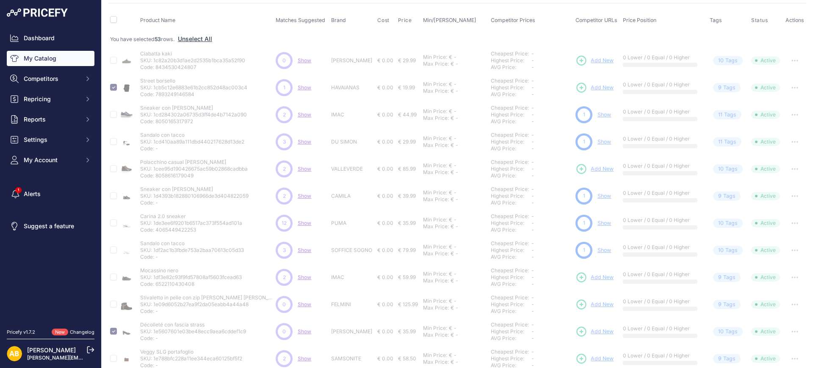
scroll to position [0, 0]
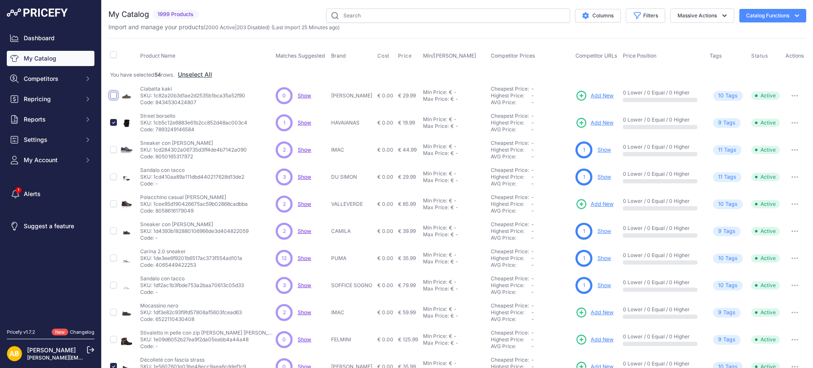
click at [114, 96] on input "checkbox" at bounding box center [113, 95] width 7 height 7
checkbox input "true"
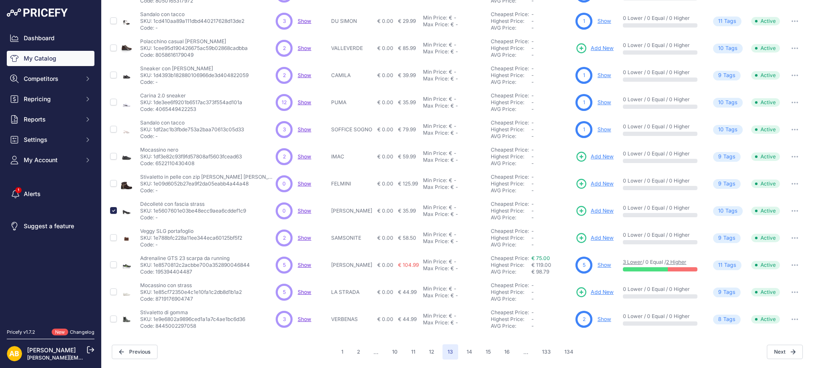
scroll to position [137, 0]
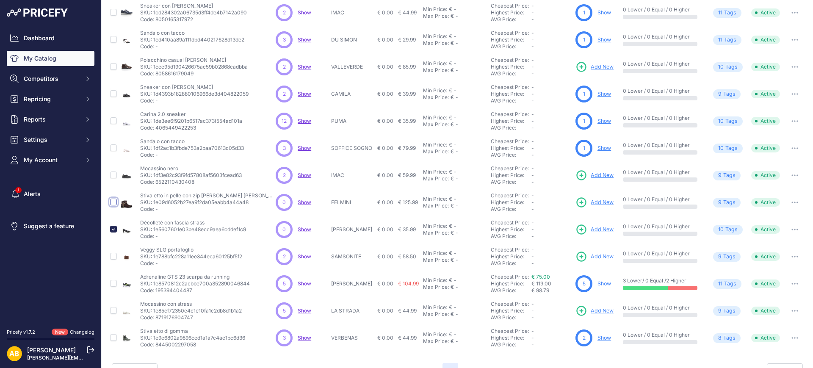
click at [112, 202] on input "checkbox" at bounding box center [113, 202] width 7 height 7
checkbox input "true"
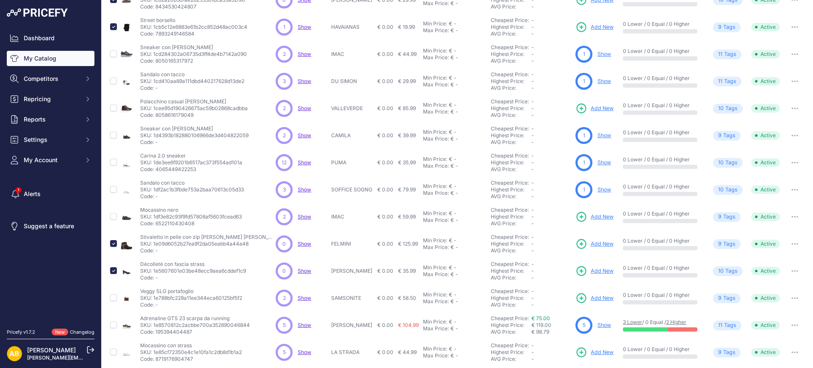
scroll to position [156, 0]
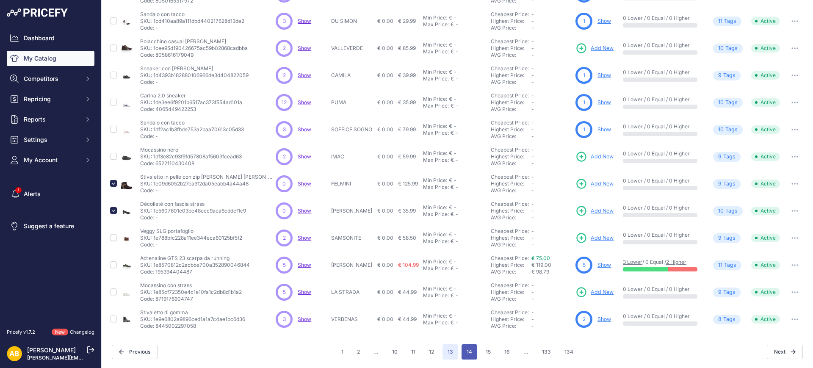
click at [465, 354] on button "14" at bounding box center [470, 351] width 16 height 15
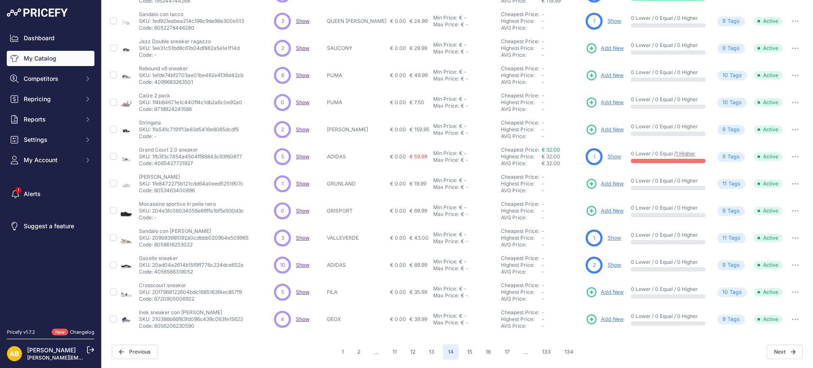
scroll to position [156, 0]
click at [114, 211] on input "checkbox" at bounding box center [113, 210] width 7 height 7
checkbox input "true"
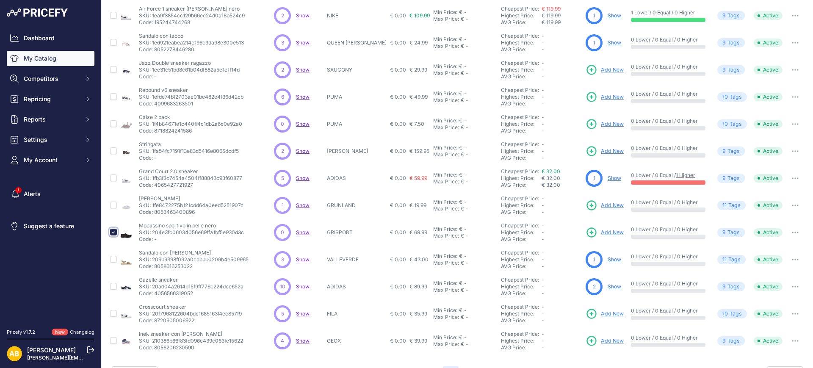
scroll to position [178, 0]
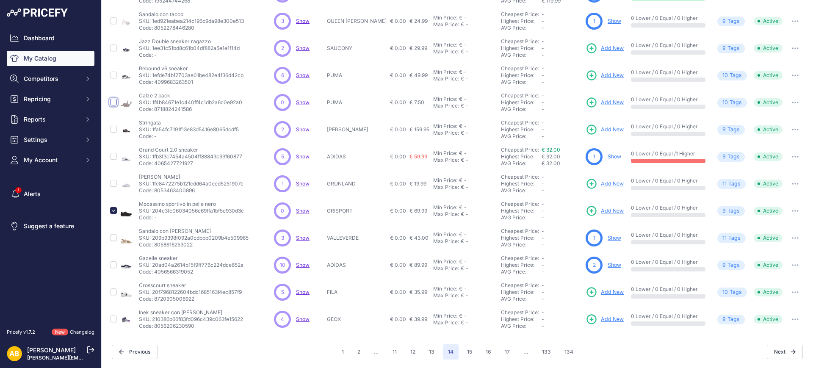
click at [114, 101] on input "checkbox" at bounding box center [113, 102] width 7 height 7
checkbox input "true"
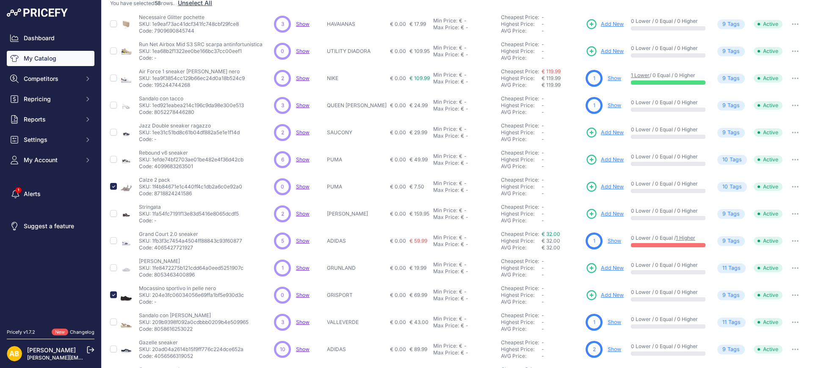
scroll to position [50, 0]
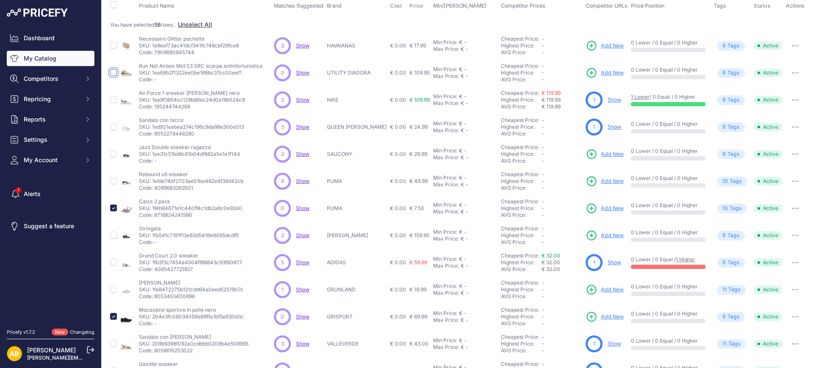
click at [113, 70] on input "checkbox" at bounding box center [113, 72] width 7 height 7
checkbox input "true"
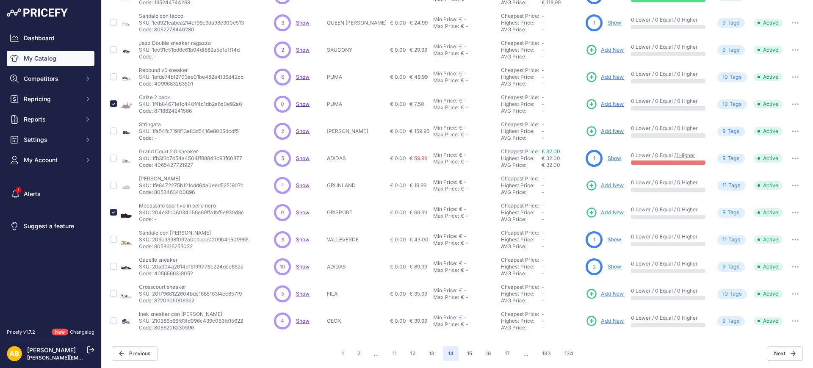
scroll to position [156, 0]
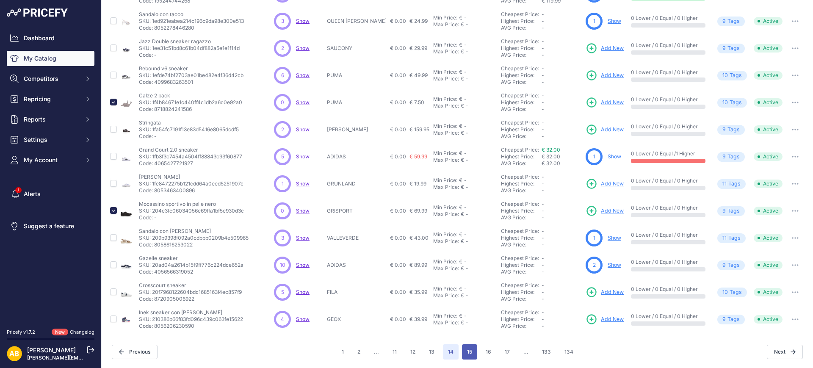
click at [464, 347] on button "15" at bounding box center [469, 351] width 15 height 15
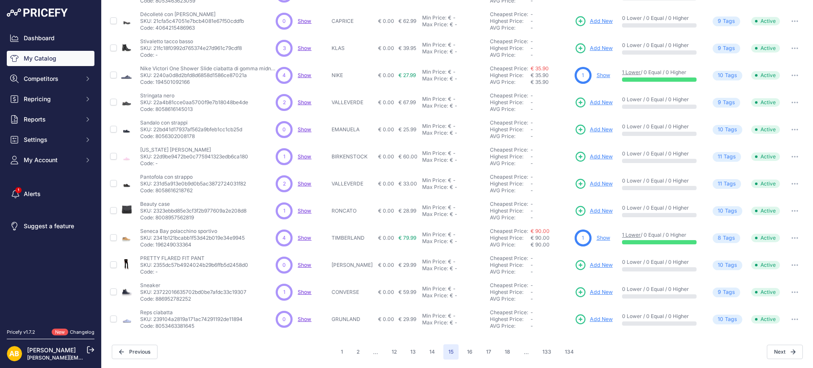
scroll to position [156, 0]
click at [112, 210] on input "checkbox" at bounding box center [113, 210] width 7 height 7
checkbox input "true"
click at [115, 128] on input "checkbox" at bounding box center [113, 129] width 7 height 7
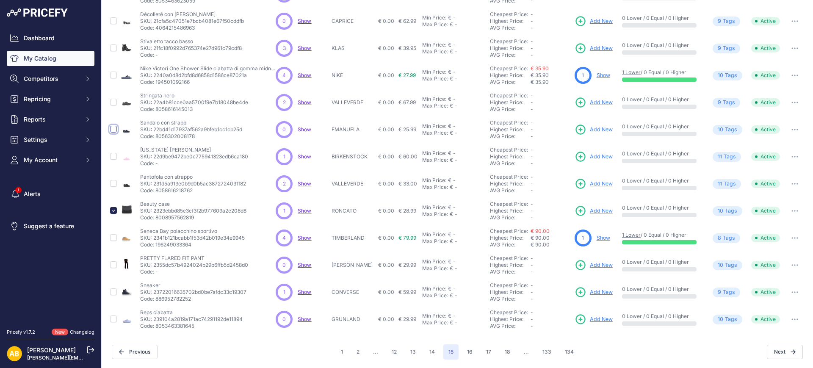
checkbox input "true"
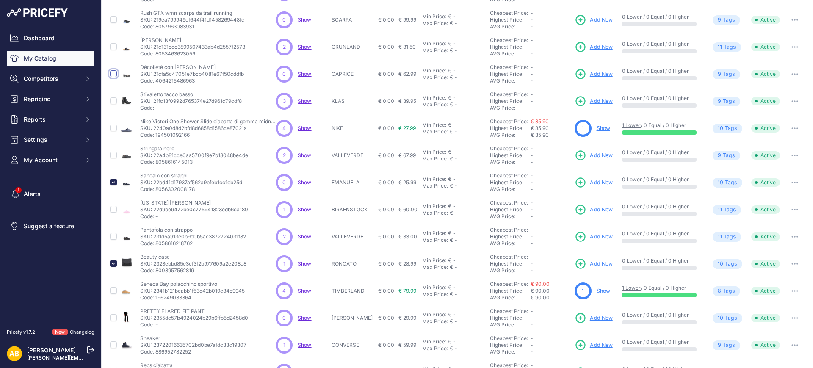
click at [114, 72] on input "checkbox" at bounding box center [113, 73] width 7 height 7
checkbox input "true"
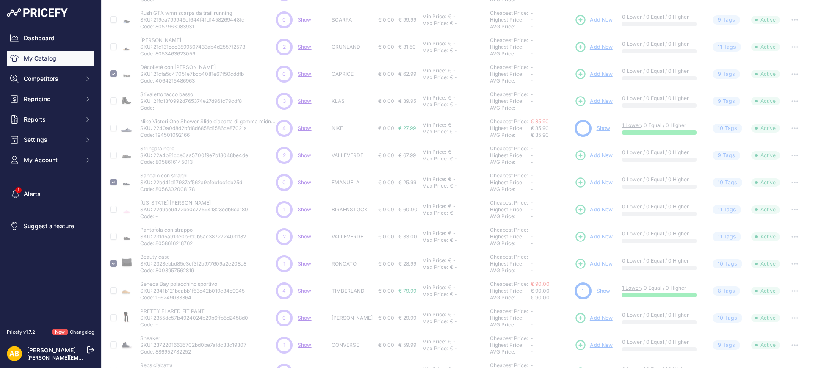
scroll to position [19, 0]
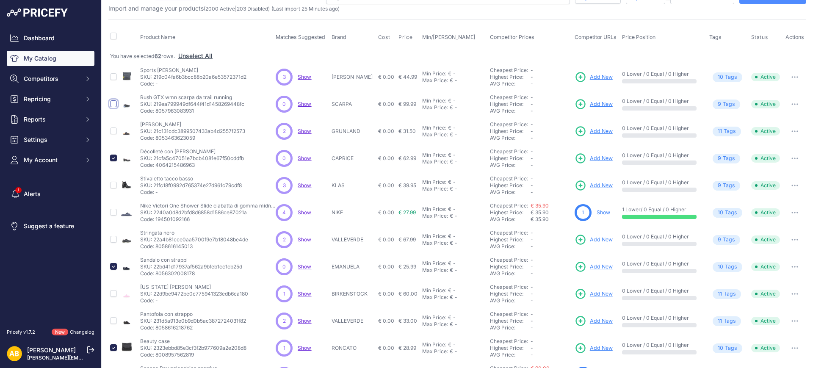
click at [114, 102] on input "checkbox" at bounding box center [113, 103] width 7 height 7
checkbox input "true"
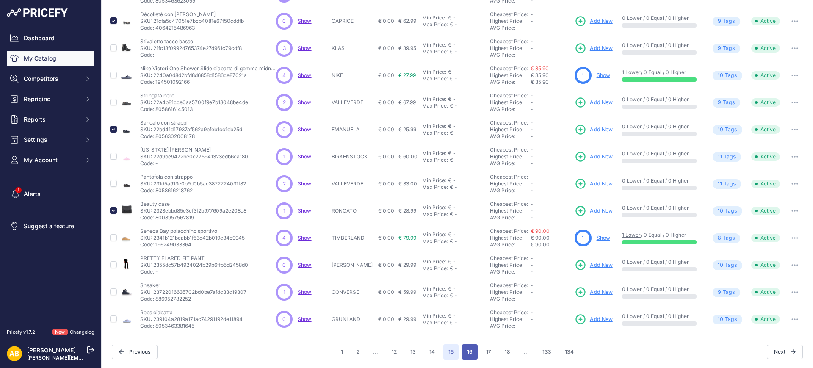
click at [462, 349] on button "16" at bounding box center [470, 351] width 16 height 15
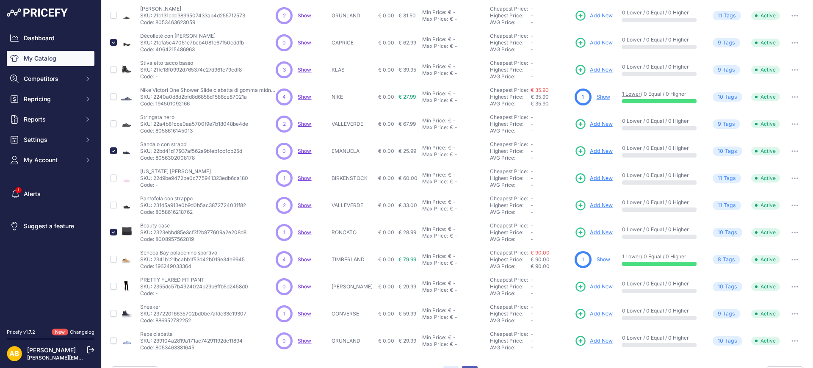
scroll to position [178, 0]
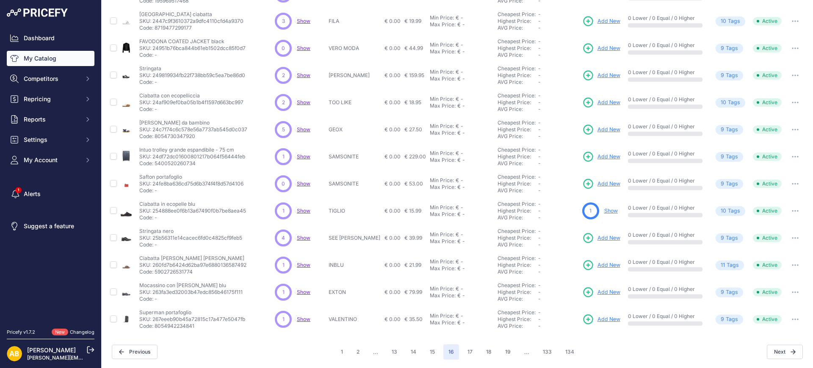
scroll to position [156, 0]
click at [116, 265] on input "checkbox" at bounding box center [113, 264] width 7 height 7
checkbox input "true"
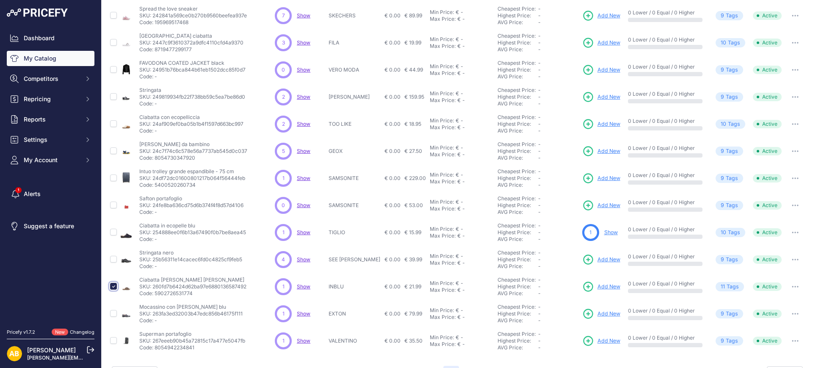
scroll to position [178, 0]
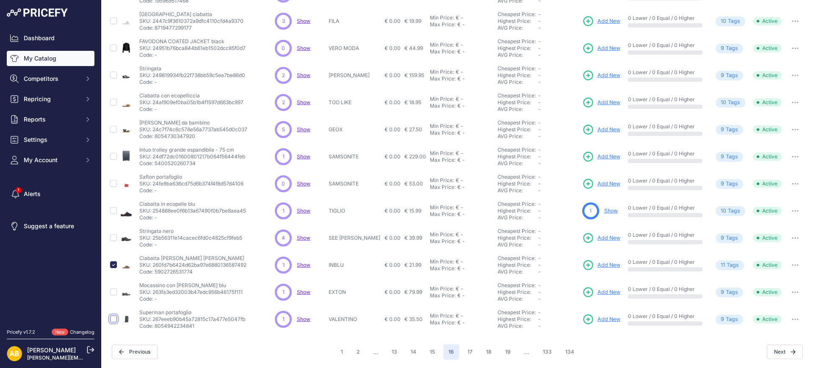
click at [114, 319] on input "checkbox" at bounding box center [113, 319] width 7 height 7
checkbox input "true"
click at [113, 155] on input "checkbox" at bounding box center [113, 156] width 7 height 7
checkbox input "true"
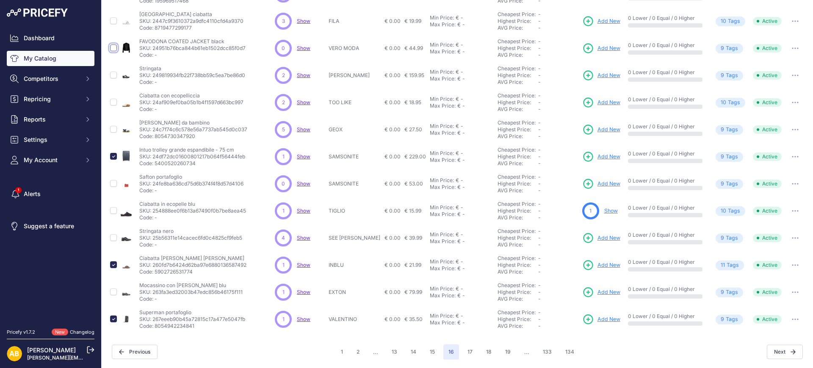
click at [115, 47] on input "checkbox" at bounding box center [113, 47] width 7 height 7
checkbox input "true"
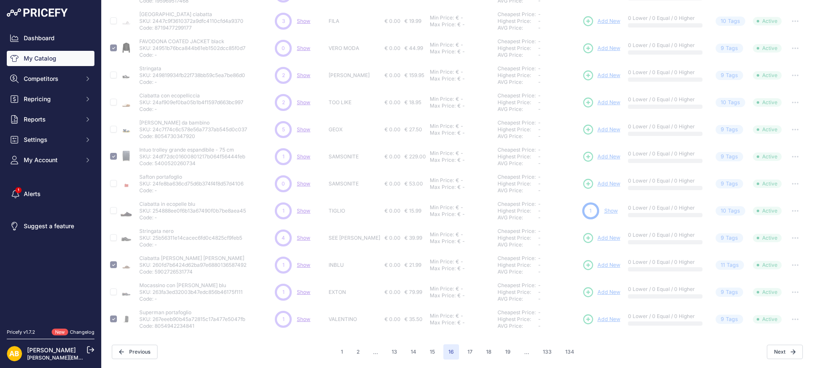
scroll to position [72, 0]
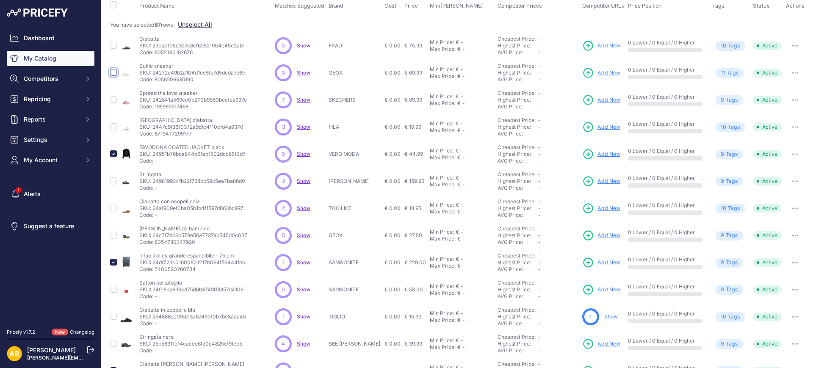
click at [116, 73] on input "checkbox" at bounding box center [113, 72] width 7 height 7
checkbox input "true"
click at [113, 45] on input "checkbox" at bounding box center [113, 45] width 7 height 7
checkbox input "true"
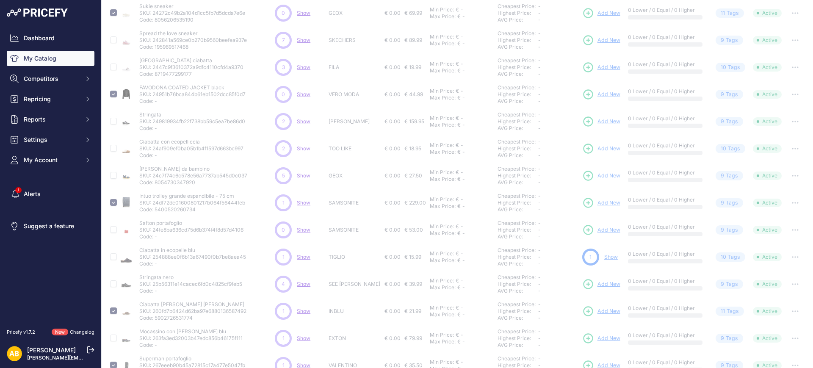
scroll to position [178, 0]
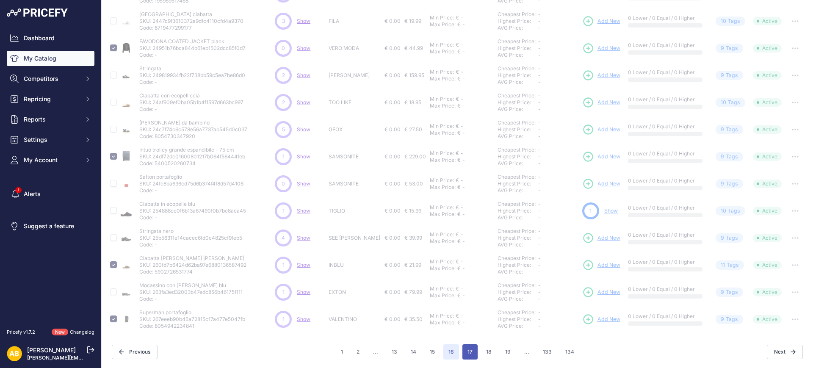
click at [463, 352] on button "17" at bounding box center [470, 351] width 15 height 15
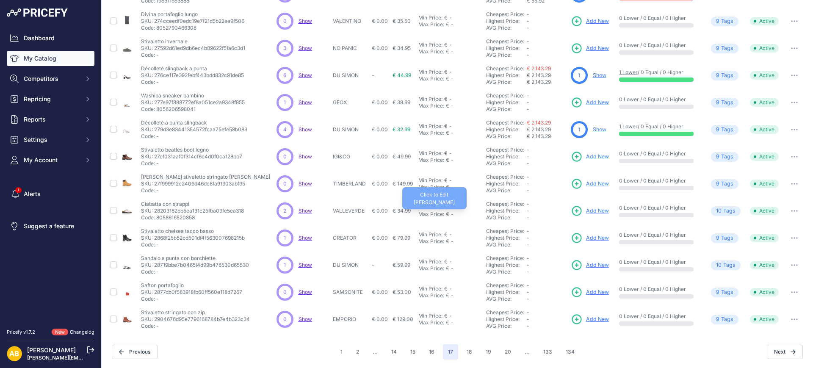
scroll to position [156, 0]
drag, startPoint x: 114, startPoint y: 292, endPoint x: 121, endPoint y: 283, distance: 11.7
click at [115, 291] on input "checkbox" at bounding box center [113, 292] width 7 height 7
checkbox input "true"
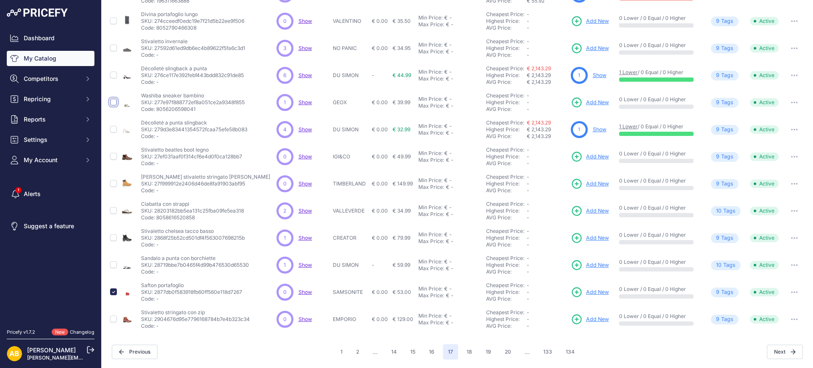
click at [114, 101] on input "checkbox" at bounding box center [113, 102] width 7 height 7
checkbox input "true"
click at [115, 20] on input "checkbox" at bounding box center [113, 20] width 7 height 7
checkbox input "true"
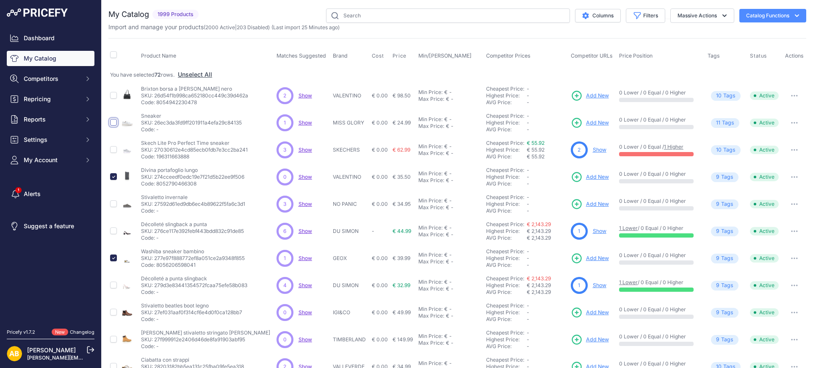
click at [114, 123] on input "checkbox" at bounding box center [113, 122] width 7 height 7
checkbox input "true"
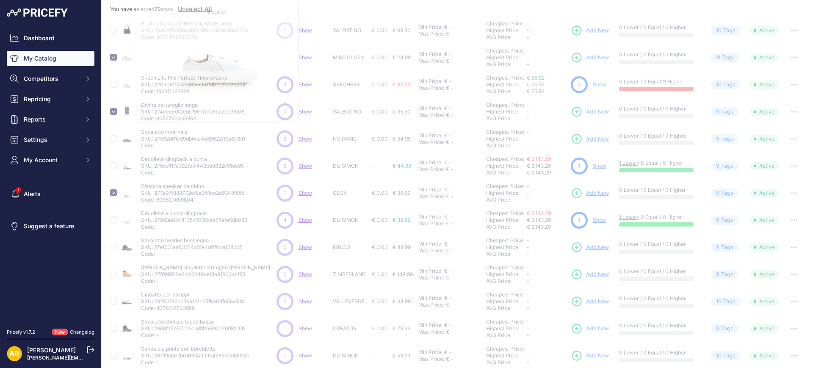
scroll to position [178, 0]
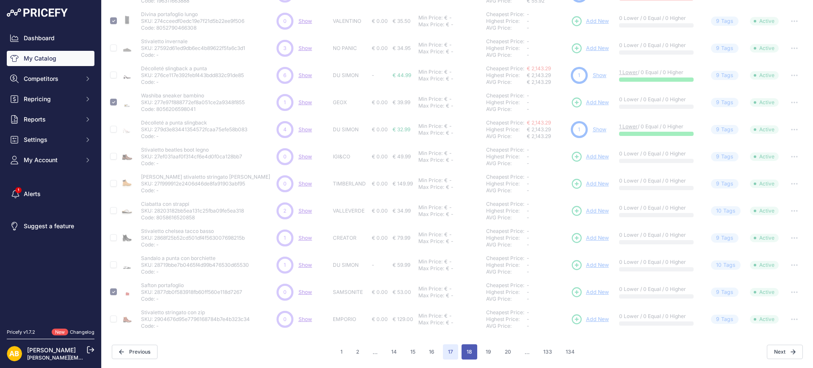
click at [468, 355] on button "18" at bounding box center [470, 351] width 16 height 15
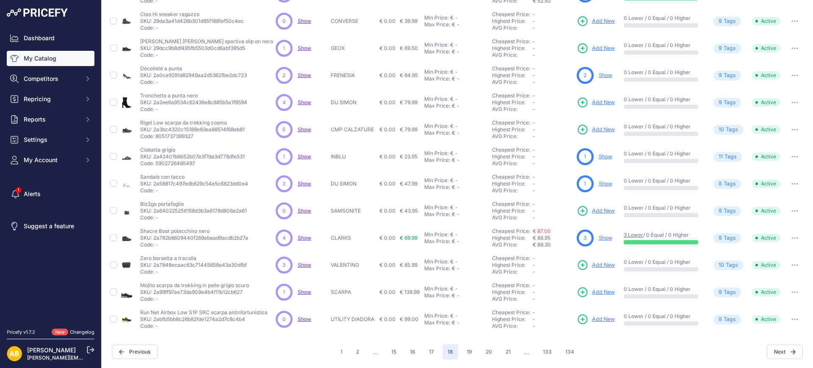
scroll to position [156, 0]
click at [114, 316] on input "checkbox" at bounding box center [113, 319] width 7 height 7
checkbox input "true"
click at [114, 211] on input "checkbox" at bounding box center [113, 210] width 7 height 7
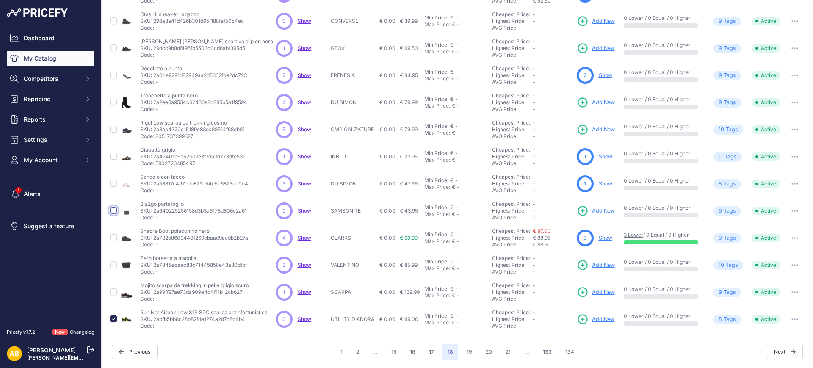
checkbox input "true"
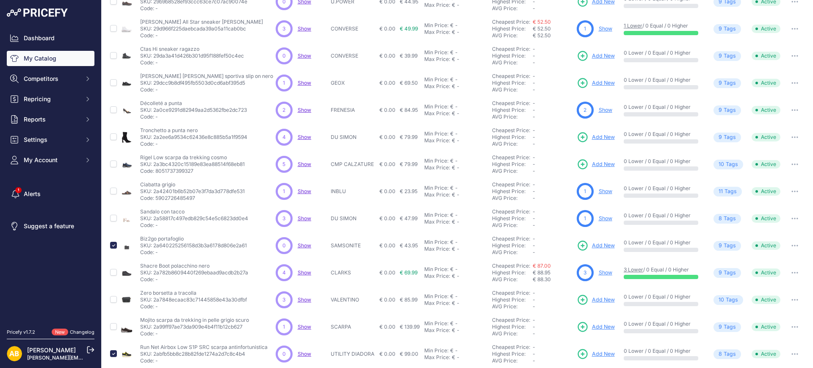
scroll to position [103, 0]
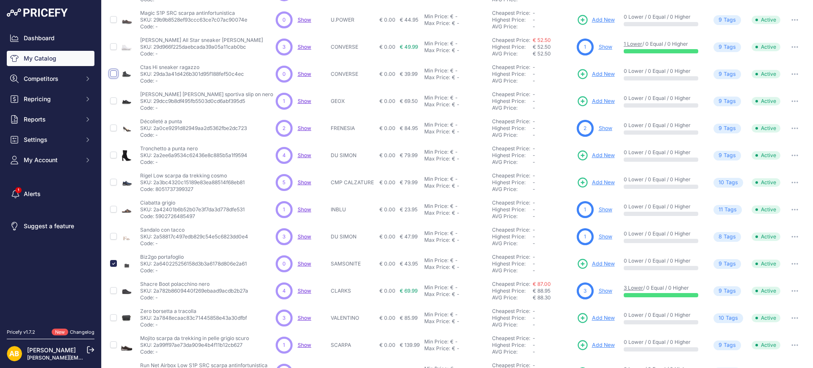
click at [112, 72] on input "checkbox" at bounding box center [113, 73] width 7 height 7
checkbox input "true"
click at [113, 20] on input "checkbox" at bounding box center [113, 19] width 7 height 7
checkbox input "true"
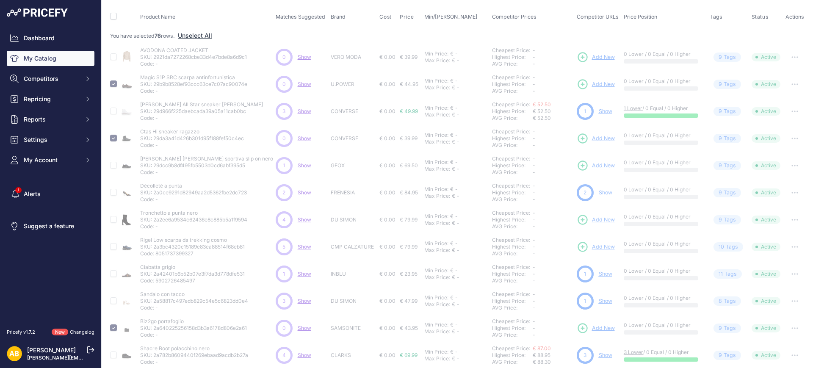
scroll to position [0, 0]
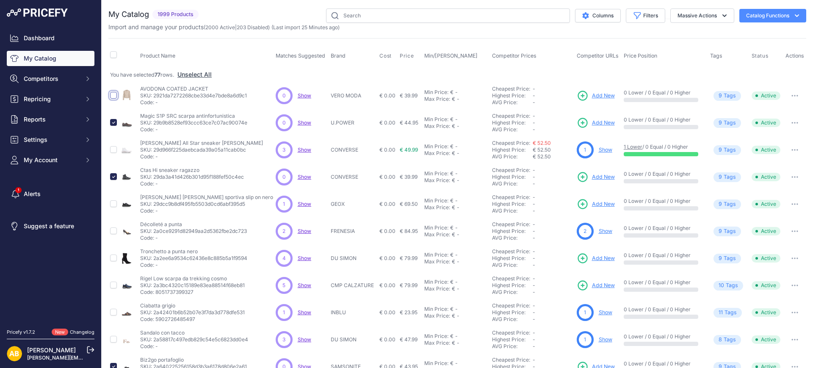
click at [117, 95] on input "checkbox" at bounding box center [113, 95] width 7 height 7
checkbox input "true"
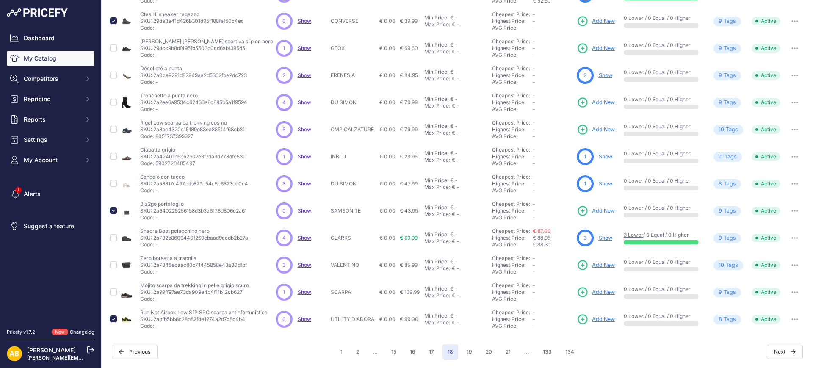
scroll to position [156, 0]
click at [466, 355] on button "19" at bounding box center [470, 351] width 16 height 15
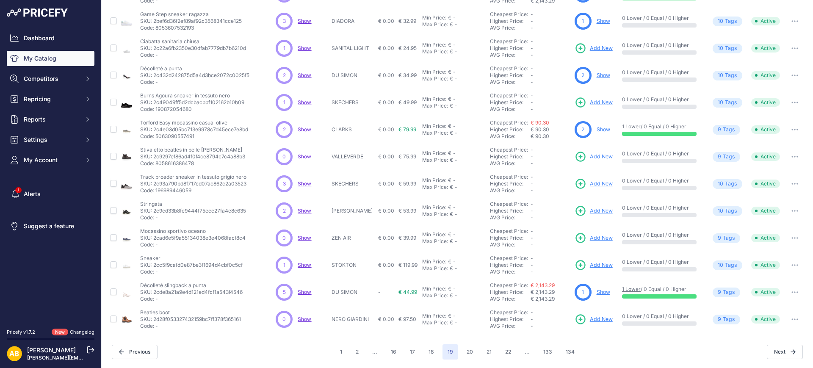
scroll to position [156, 0]
click at [113, 236] on input "checkbox" at bounding box center [113, 237] width 7 height 7
checkbox input "true"
click at [112, 264] on input "checkbox" at bounding box center [113, 264] width 7 height 7
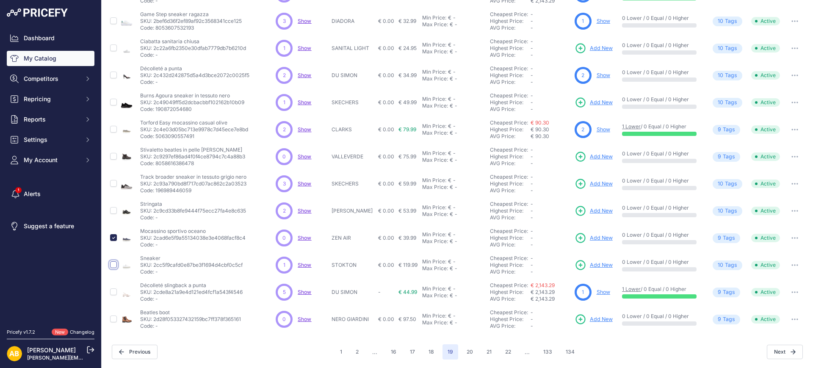
checkbox input "true"
click at [111, 156] on input "checkbox" at bounding box center [113, 156] width 7 height 7
checkbox input "true"
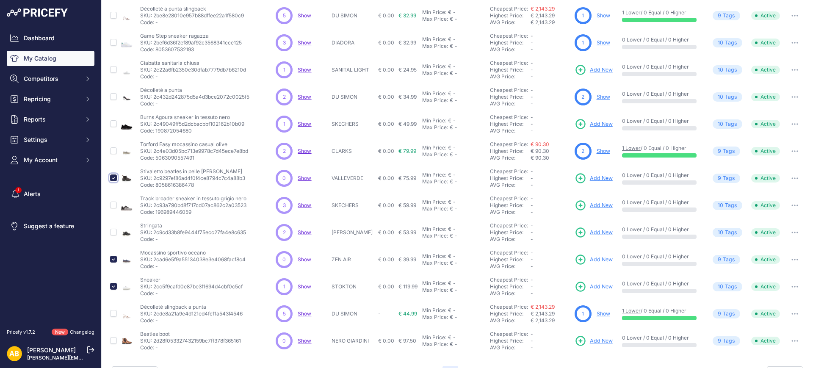
scroll to position [178, 0]
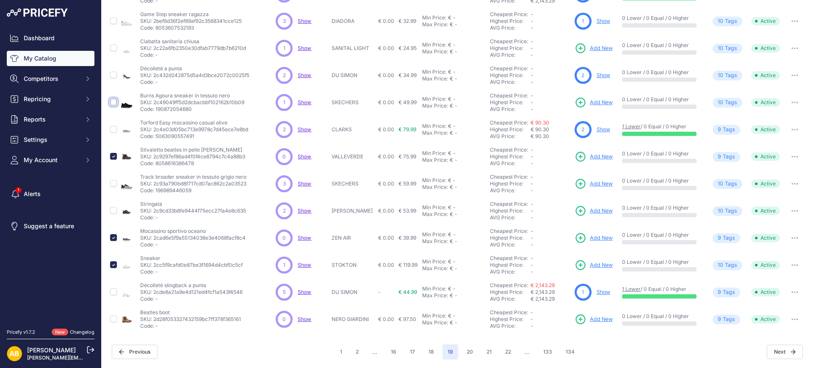
click at [112, 104] on input "checkbox" at bounding box center [113, 102] width 7 height 7
checkbox input "true"
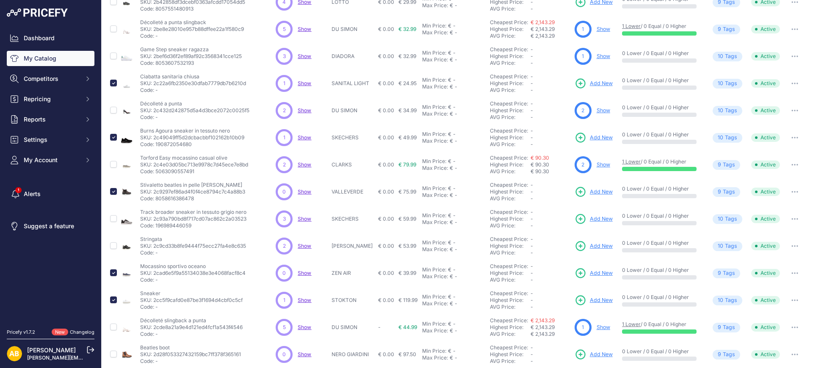
scroll to position [156, 0]
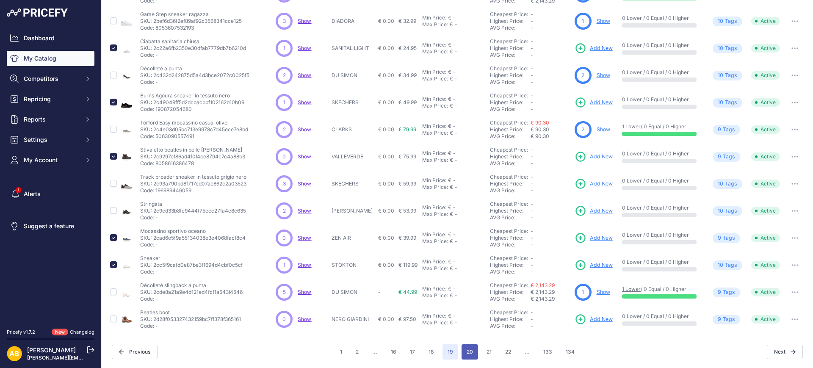
click at [466, 350] on button "20" at bounding box center [470, 351] width 17 height 15
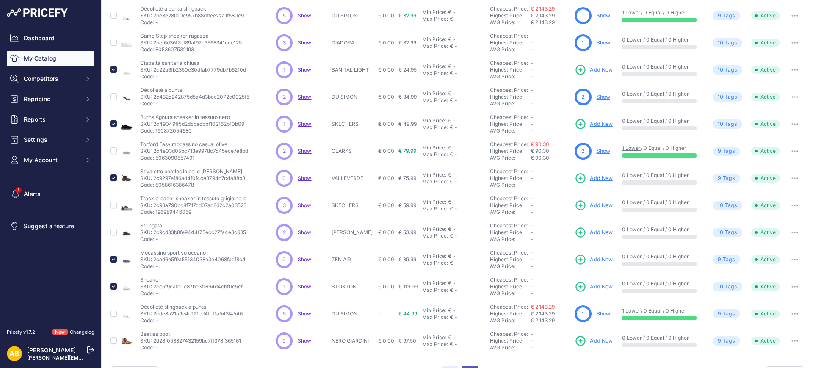
scroll to position [178, 0]
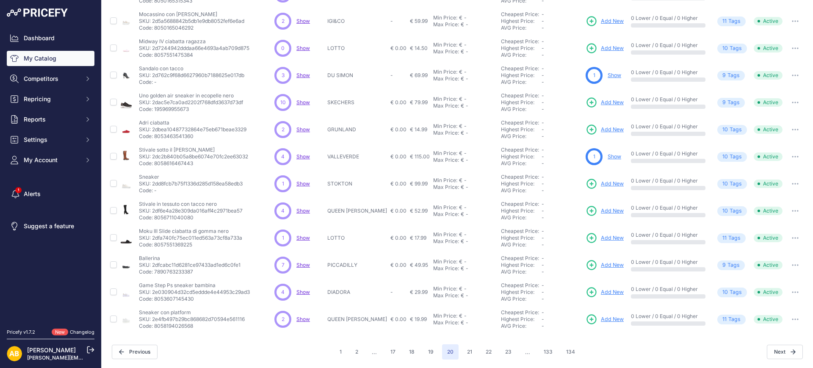
scroll to position [156, 0]
click at [112, 237] on input "checkbox" at bounding box center [113, 237] width 7 height 7
checkbox input "true"
click at [113, 184] on input "checkbox" at bounding box center [113, 183] width 7 height 7
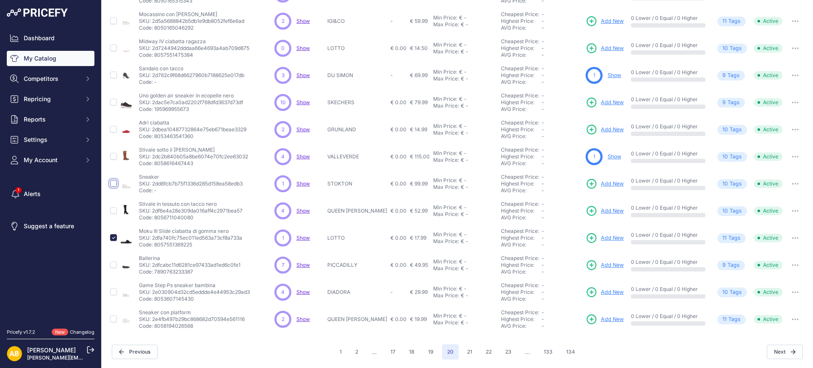
checkbox input "true"
click at [116, 47] on input "checkbox" at bounding box center [113, 47] width 7 height 7
checkbox input "true"
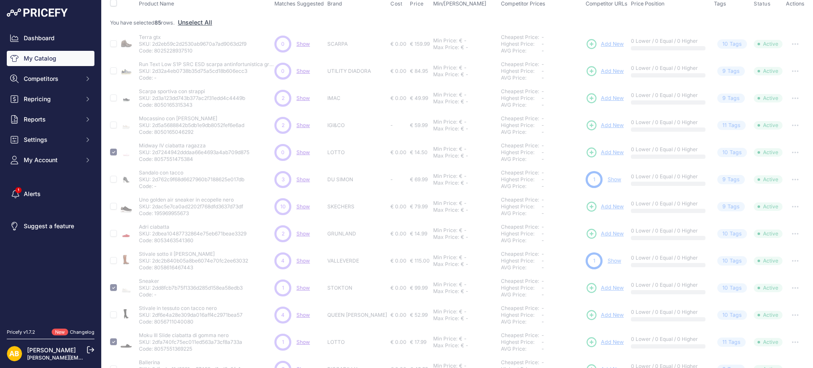
scroll to position [72, 0]
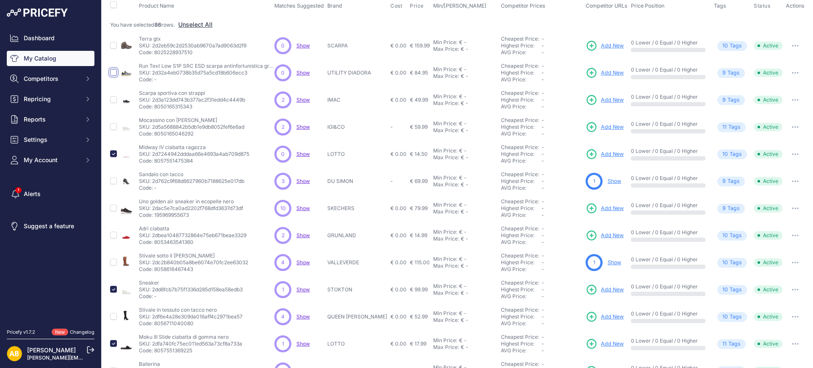
click at [114, 71] on input "checkbox" at bounding box center [113, 72] width 7 height 7
checkbox input "true"
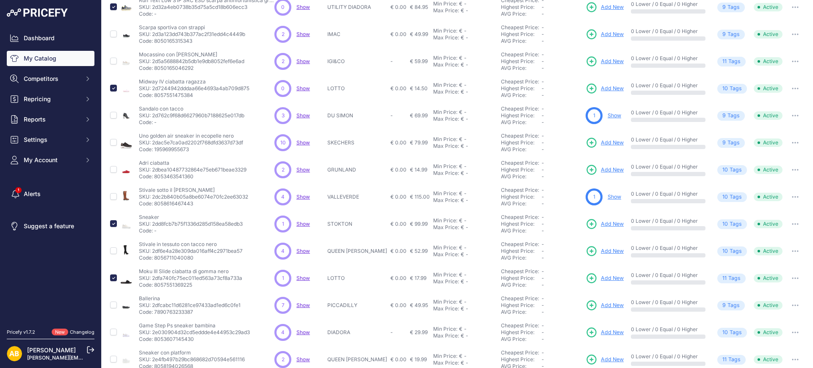
scroll to position [156, 0]
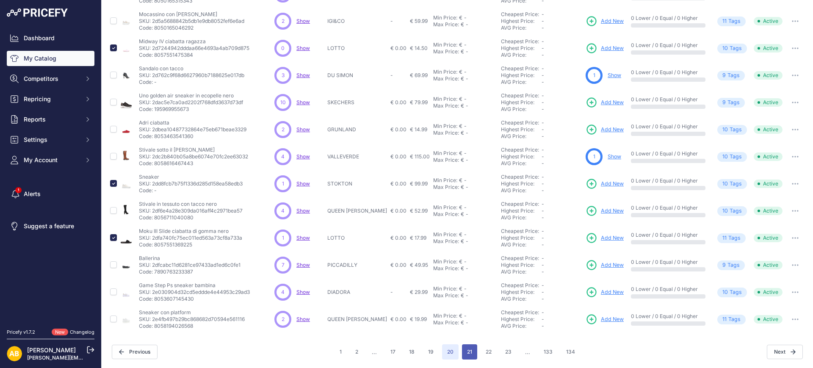
click at [462, 353] on button "21" at bounding box center [469, 351] width 15 height 15
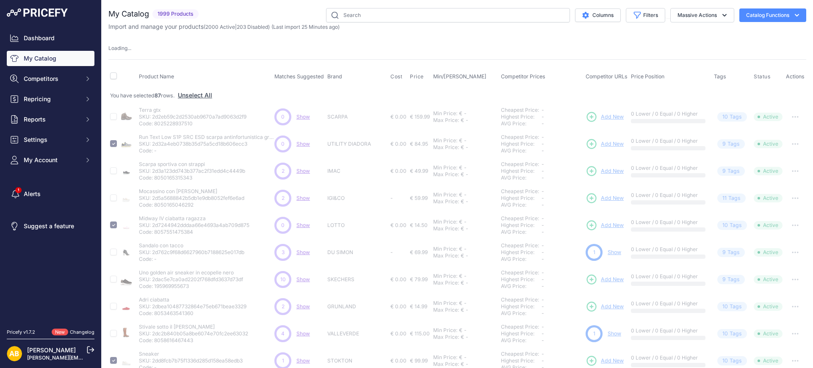
scroll to position [0, 0]
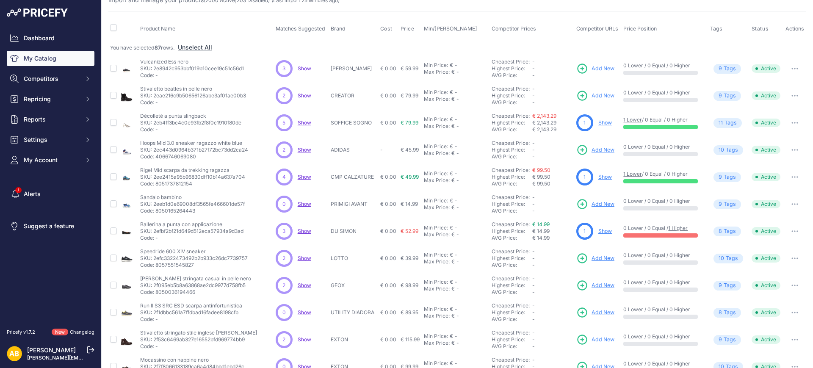
scroll to position [53, 0]
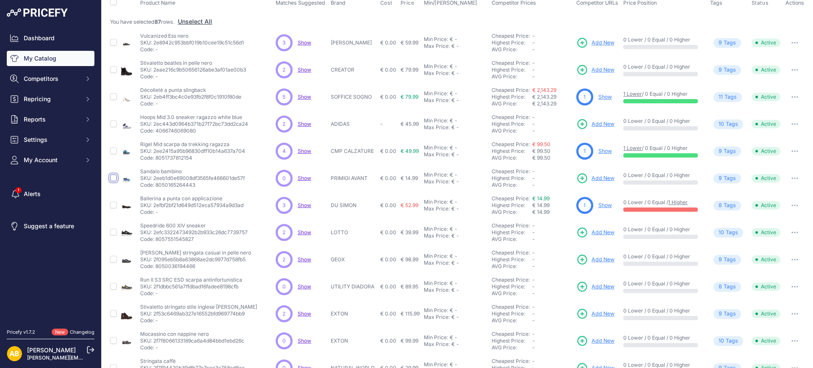
click at [114, 178] on input "checkbox" at bounding box center [113, 178] width 7 height 7
checkbox input "true"
click at [115, 287] on input "checkbox" at bounding box center [113, 286] width 7 height 7
checkbox input "true"
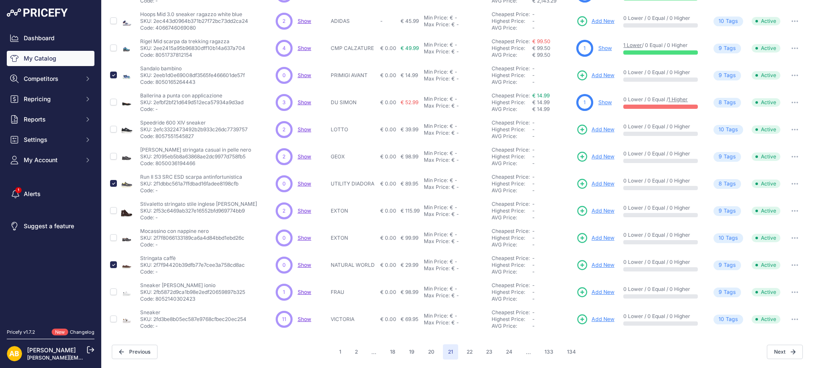
scroll to position [156, 0]
click at [462, 346] on button "22" at bounding box center [470, 351] width 16 height 15
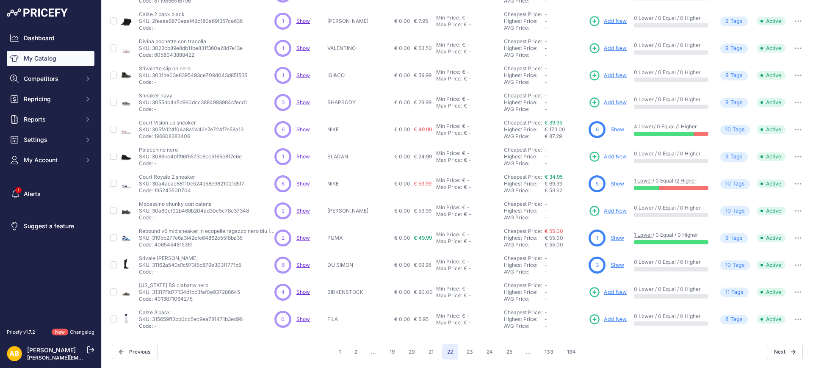
scroll to position [156, 0]
click at [113, 319] on input "checkbox" at bounding box center [113, 319] width 7 height 7
checkbox input "true"
click at [110, 154] on td at bounding box center [113, 156] width 10 height 27
click at [114, 156] on input "checkbox" at bounding box center [113, 156] width 7 height 7
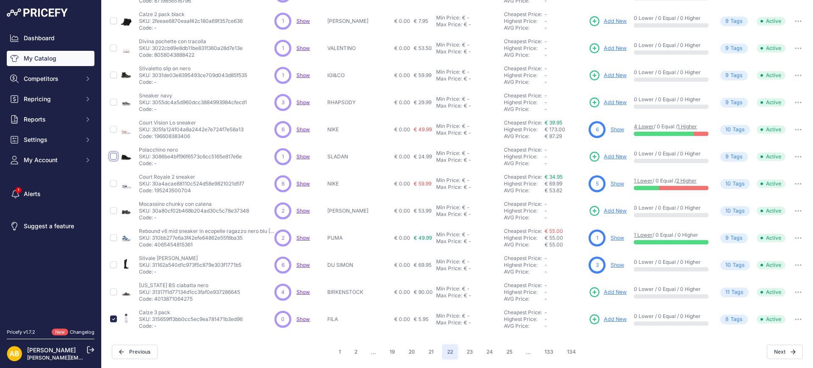
checkbox input "true"
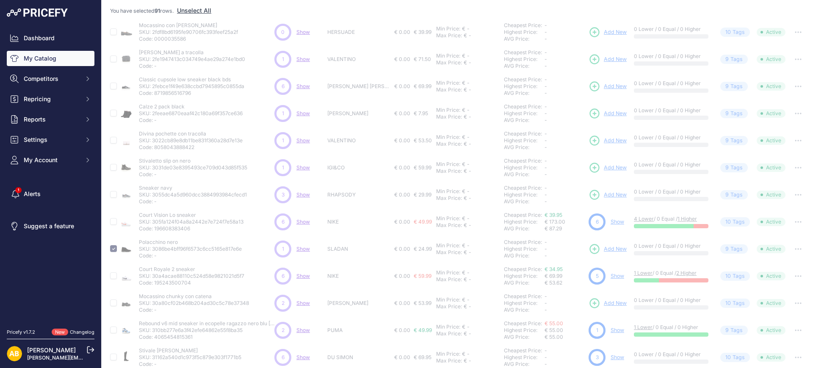
scroll to position [72, 0]
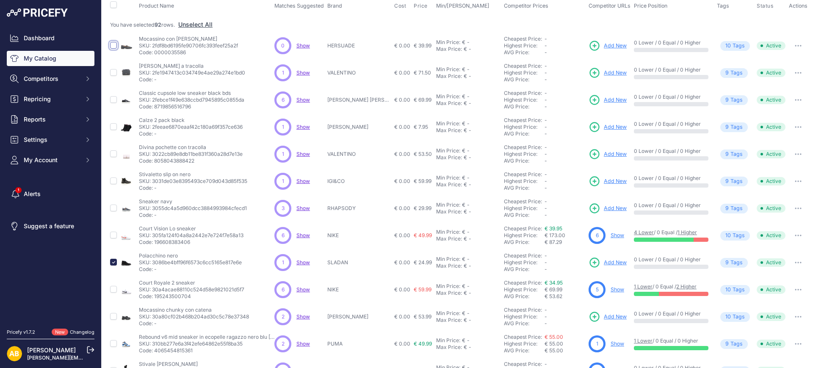
click at [113, 44] on input "checkbox" at bounding box center [113, 45] width 7 height 7
checkbox input "true"
click at [114, 73] on input "checkbox" at bounding box center [113, 72] width 7 height 7
checkbox input "true"
click at [112, 126] on input "checkbox" at bounding box center [113, 126] width 7 height 7
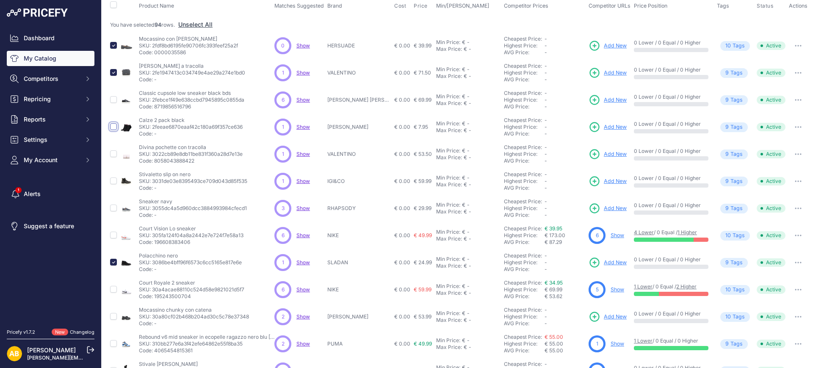
checkbox input "true"
click at [114, 154] on input "checkbox" at bounding box center [113, 153] width 7 height 7
checkbox input "true"
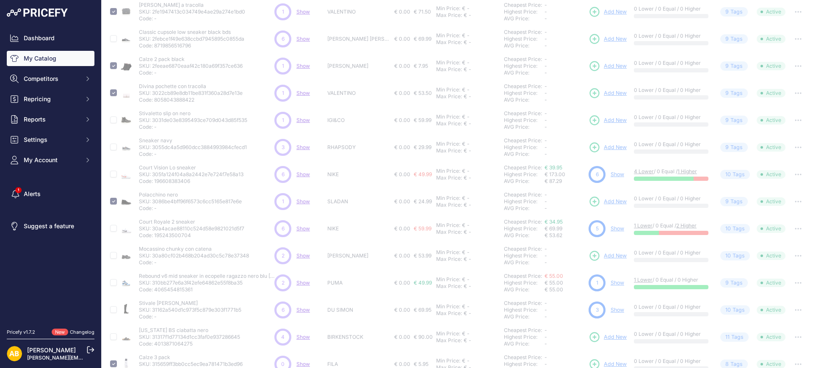
scroll to position [178, 0]
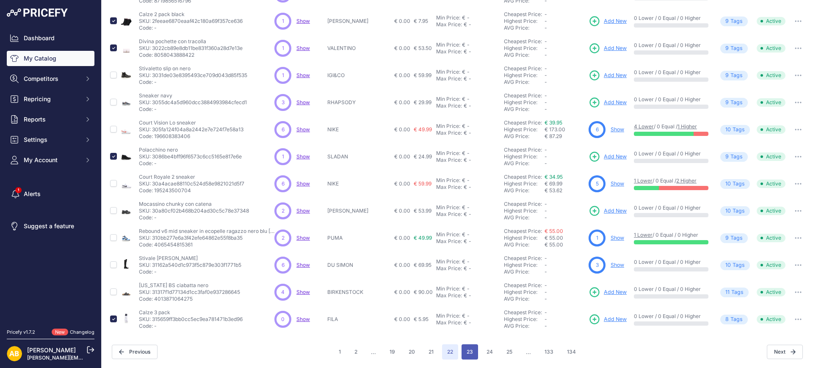
click at [465, 350] on button "23" at bounding box center [470, 351] width 17 height 15
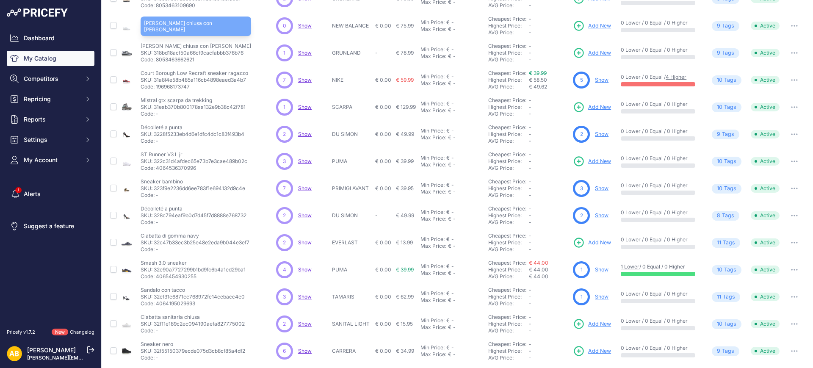
scroll to position [156, 0]
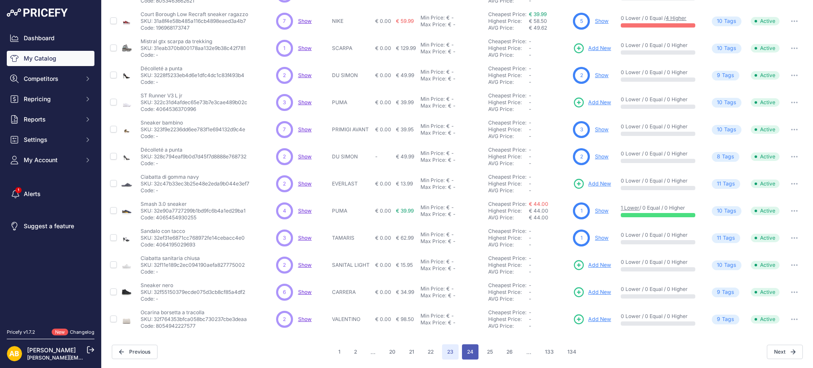
click at [463, 352] on button "24" at bounding box center [470, 351] width 17 height 15
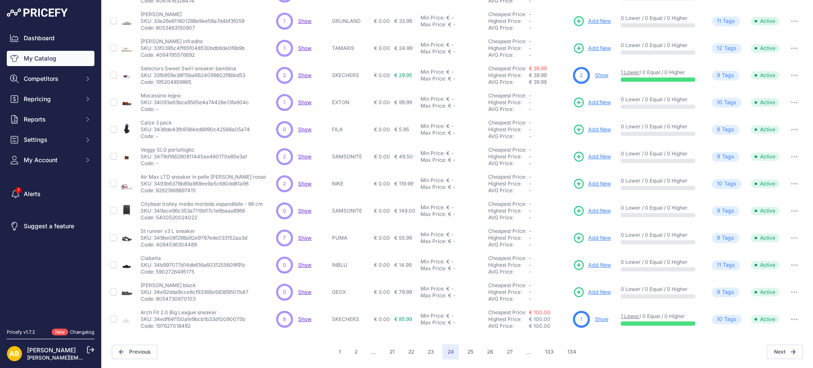
scroll to position [156, 0]
click at [115, 130] on input "checkbox" at bounding box center [113, 129] width 7 height 7
checkbox input "true"
click at [114, 156] on input "checkbox" at bounding box center [113, 156] width 7 height 7
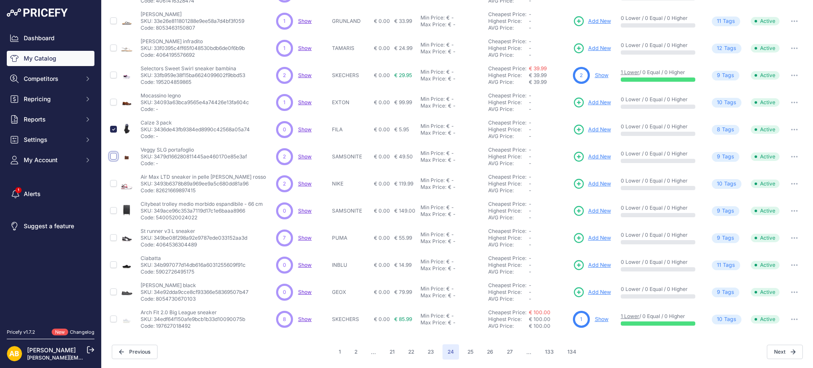
checkbox input "true"
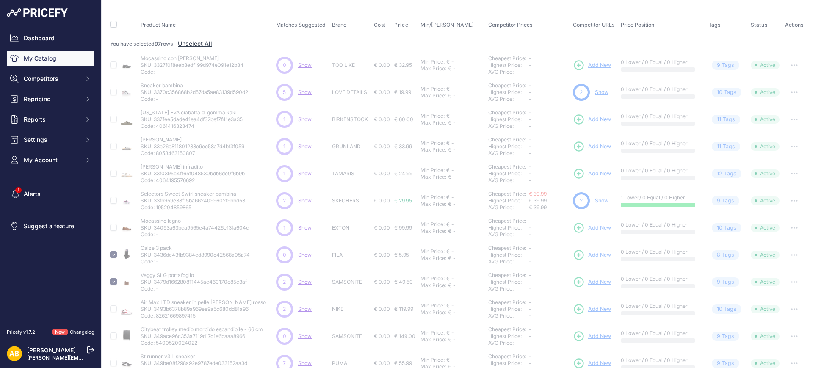
scroll to position [0, 0]
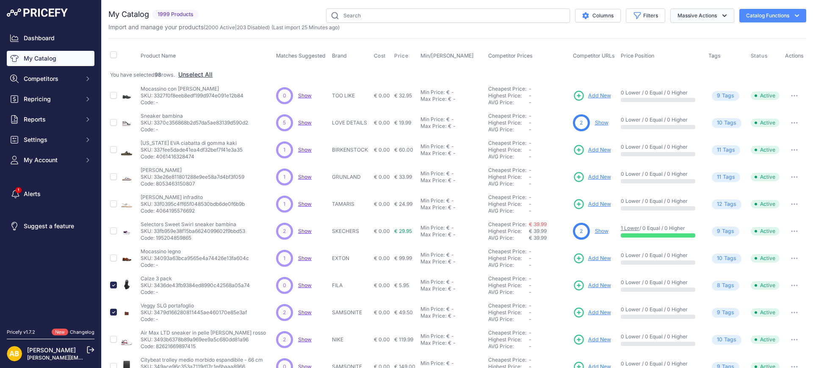
click at [674, 17] on button "Massive Actions" at bounding box center [703, 15] width 64 height 14
click at [674, 47] on span "Disable" at bounding box center [684, 50] width 20 height 7
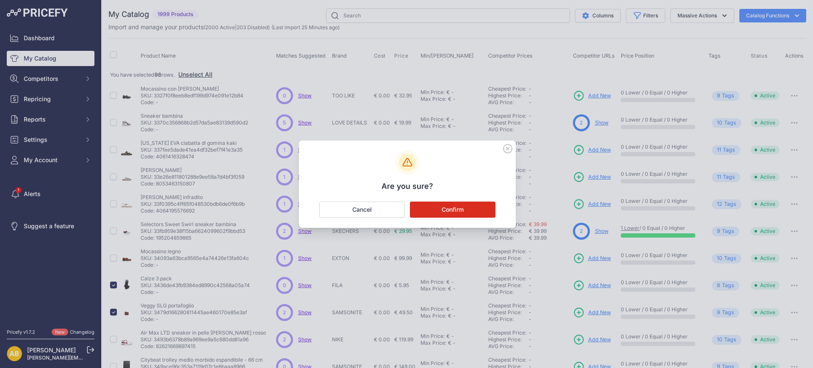
click at [476, 203] on button "Confirm" at bounding box center [453, 210] width 86 height 16
